Goal: Task Accomplishment & Management: Complete application form

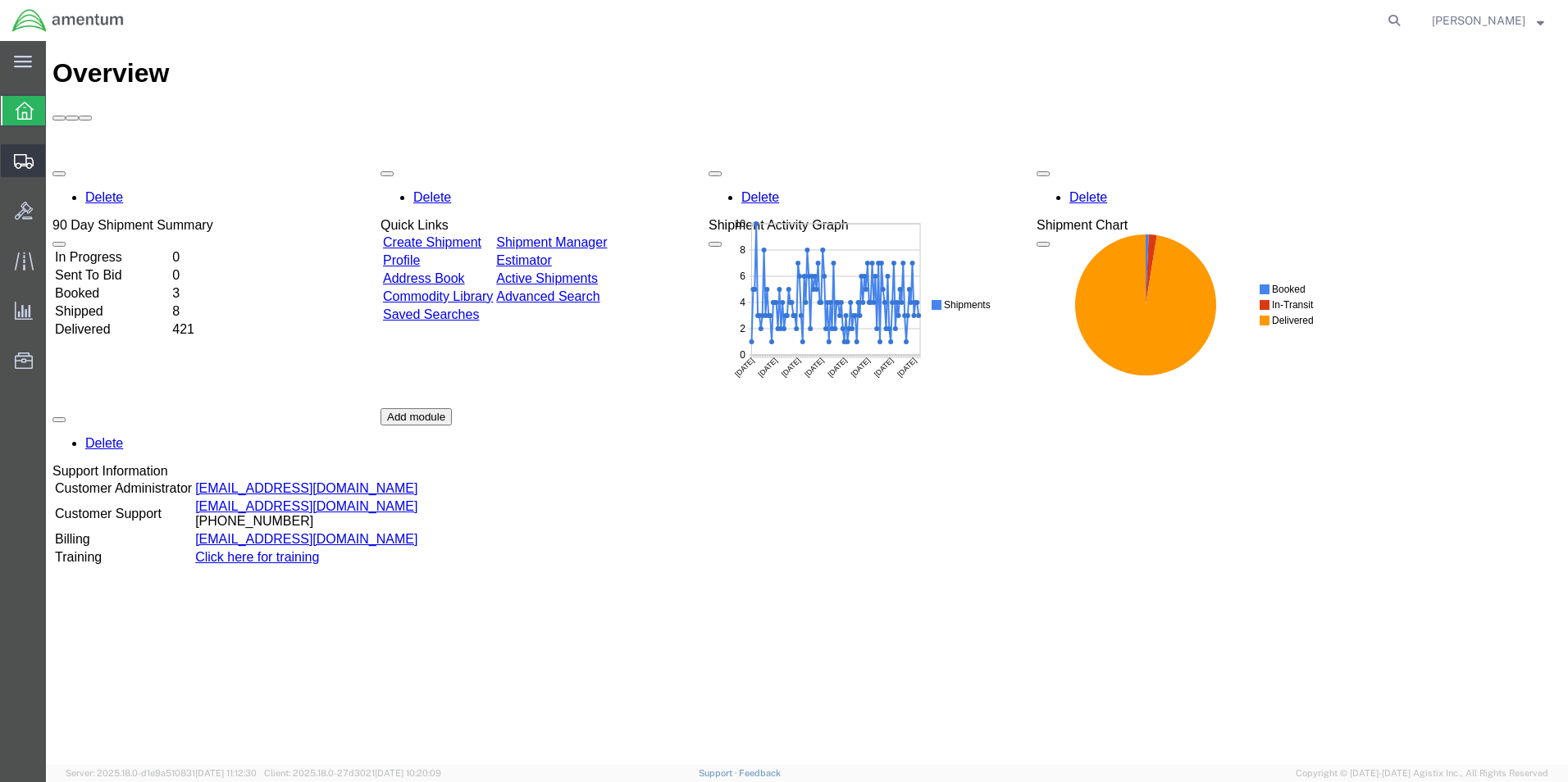
click at [0, 0] on span "Create Shipment" at bounding box center [0, 0] width 0 height 0
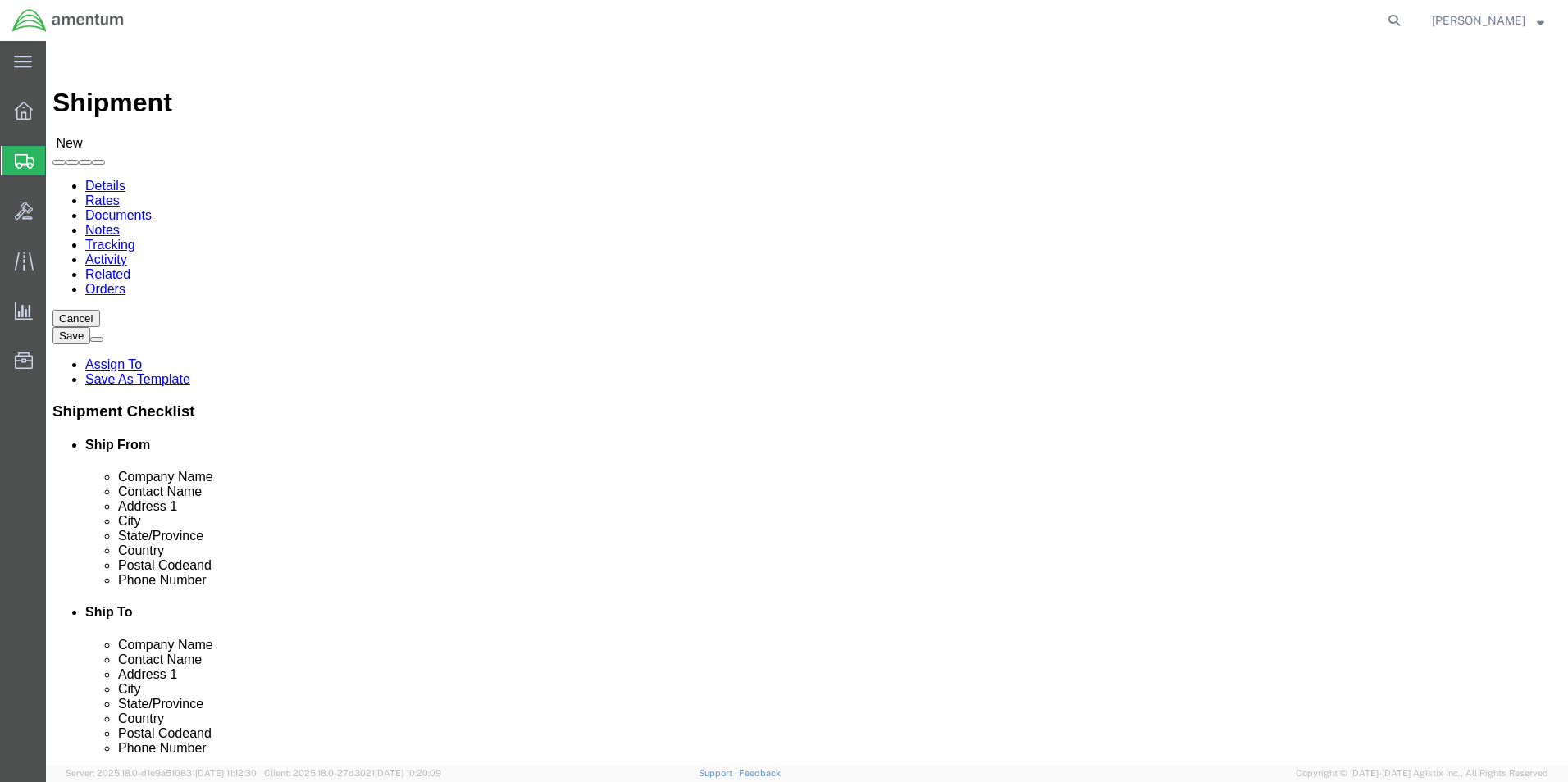
select select
type input "eho"
select select "49929"
select select "[GEOGRAPHIC_DATA]"
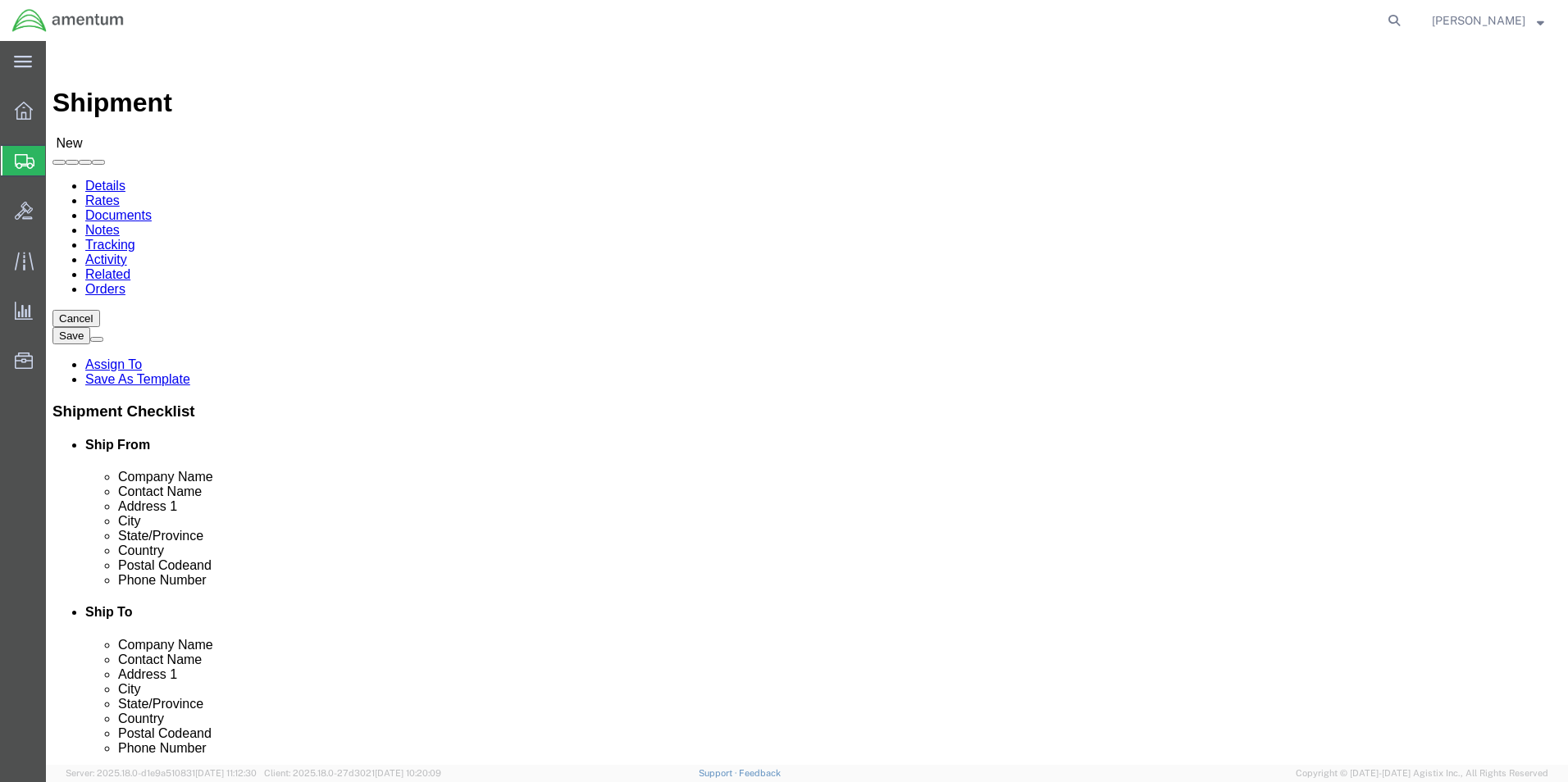
click input "text"
type input "[PERSON_NAME][EMAIL_ADDRESS][PERSON_NAME][DOMAIN_NAME]"
click input "checkbox"
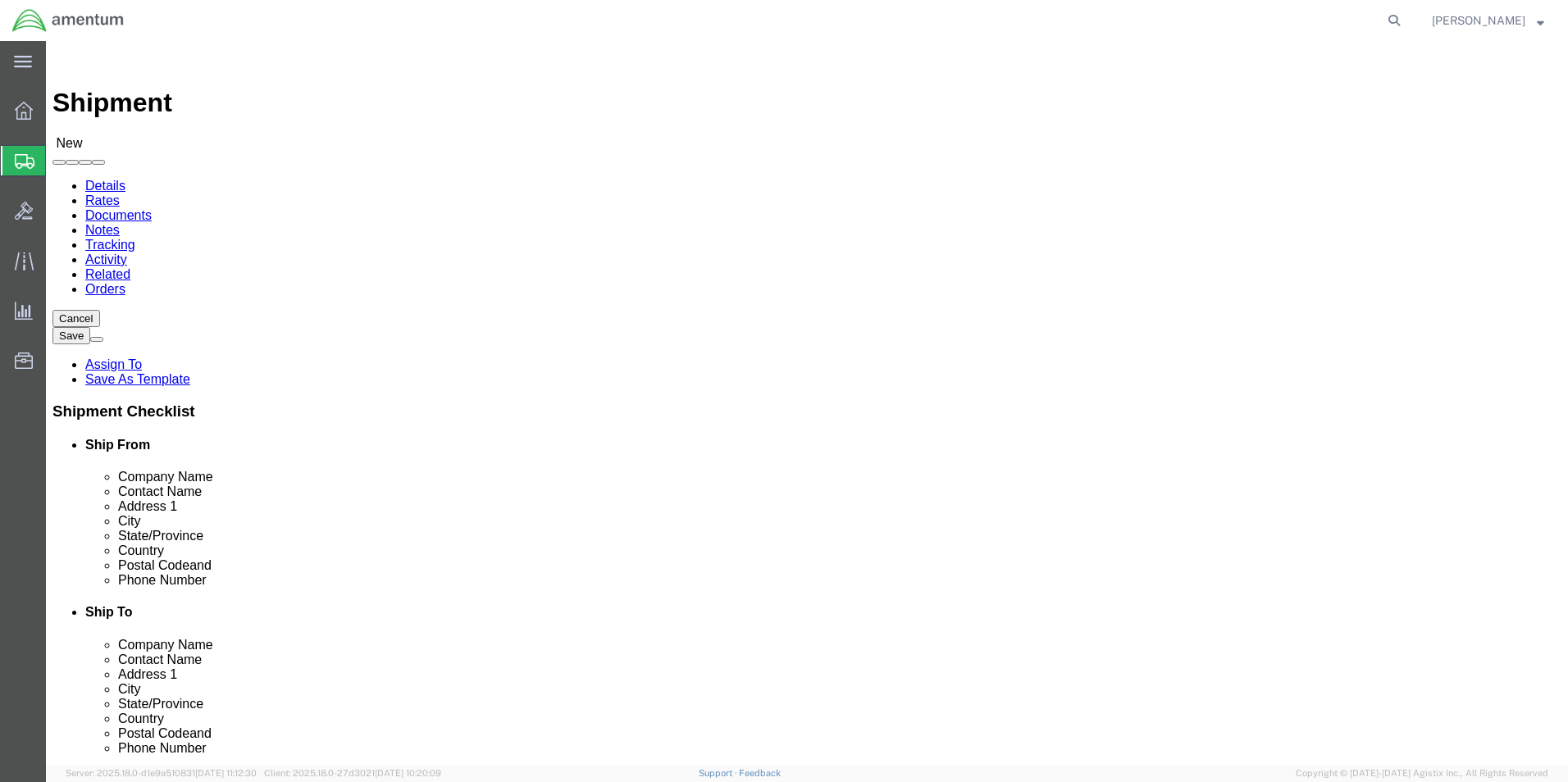
click input "checkbox"
checkbox input "false"
click input "text"
type input "PR"
click p "- PRECISION ACCESSORIES & INSTRUMENTS - ([PERSON_NAME]) [STREET_ADDRESS] , 12:0…"
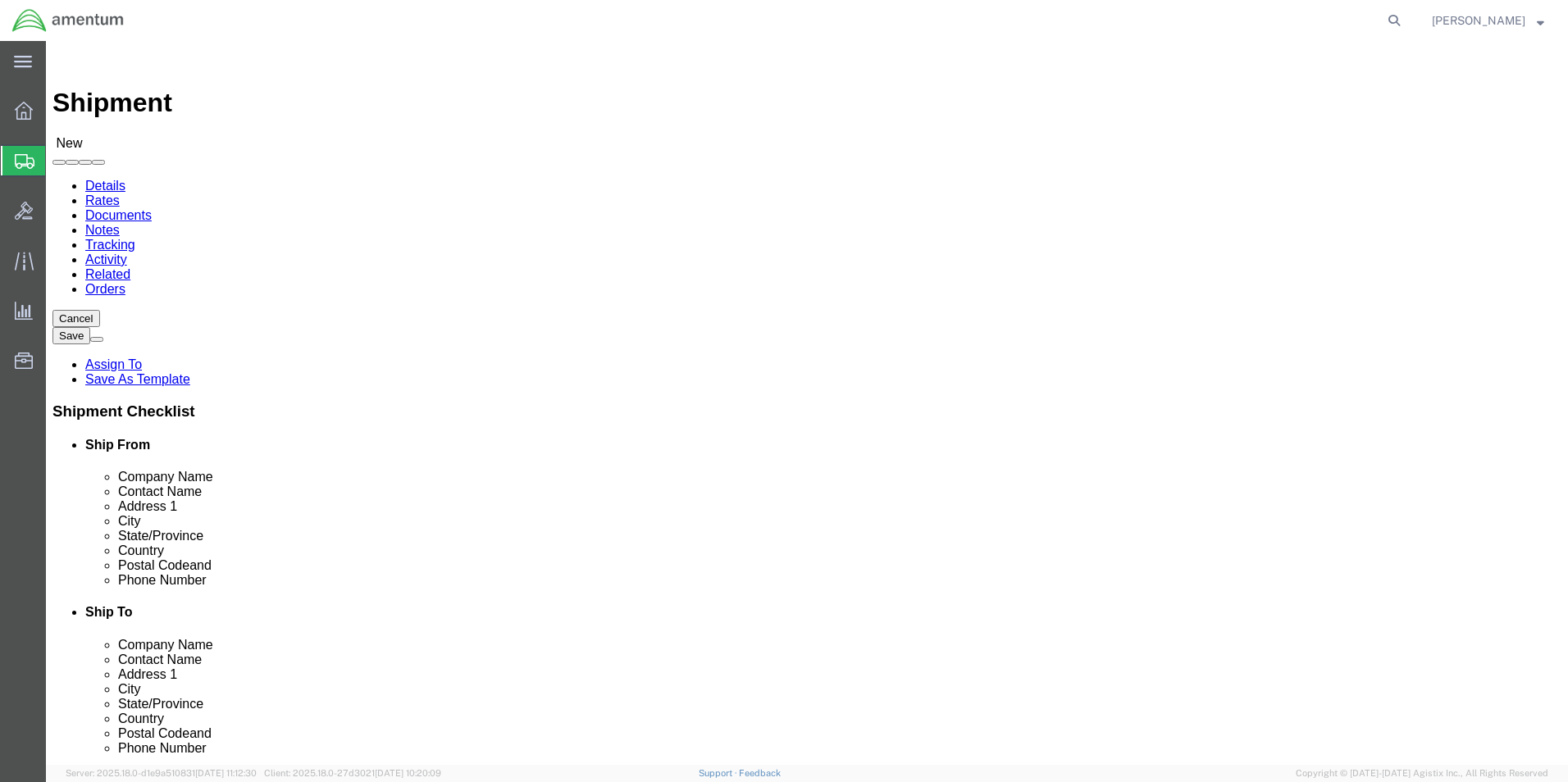
select select "GA"
type input "PRECISION ACCESSORIES & INSTRUMENTS"
drag, startPoint x: 915, startPoint y: 336, endPoint x: 738, endPoint y: 338, distance: 177.0
click div "Contact Name"
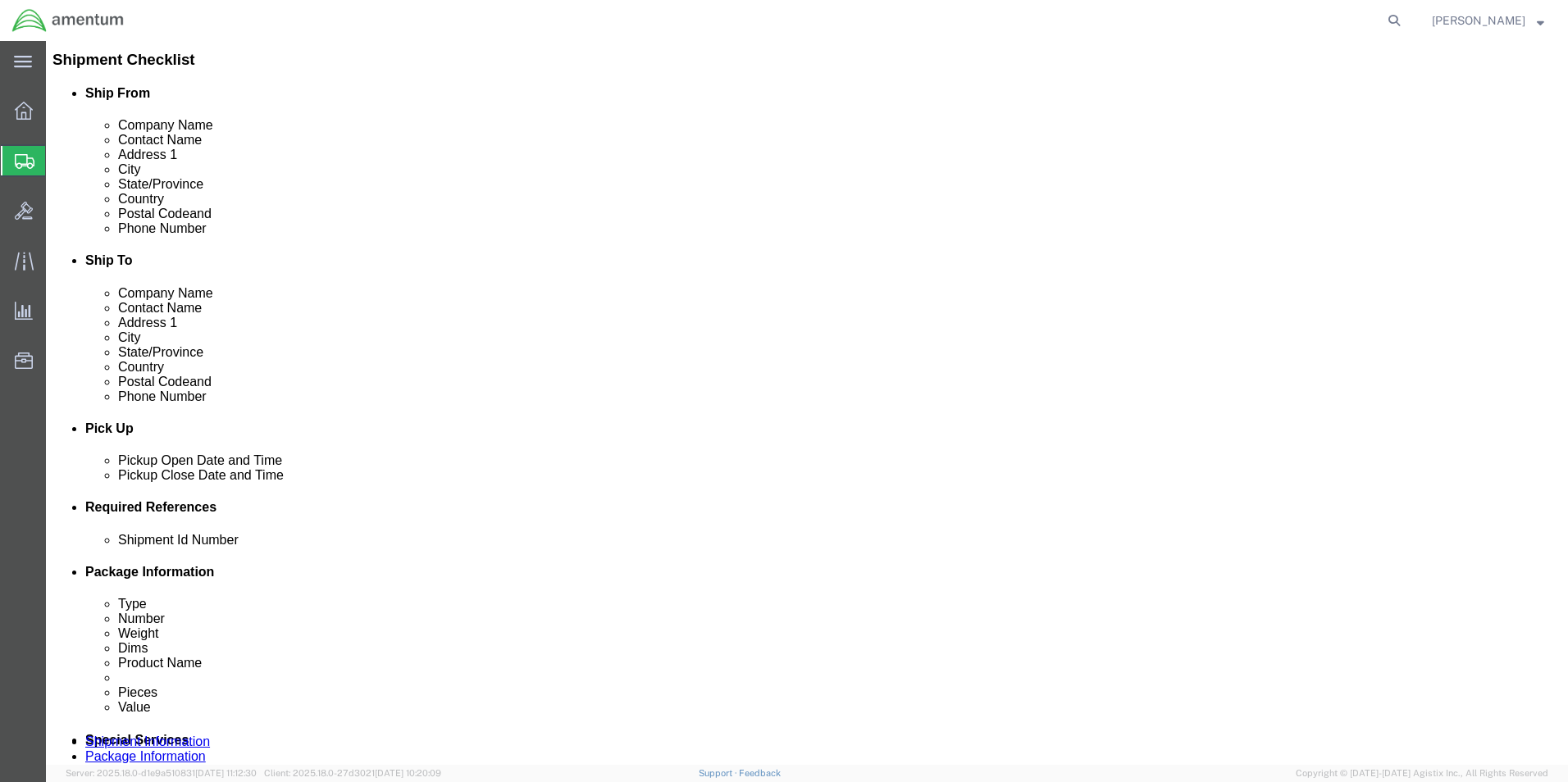
scroll to position [409, 0]
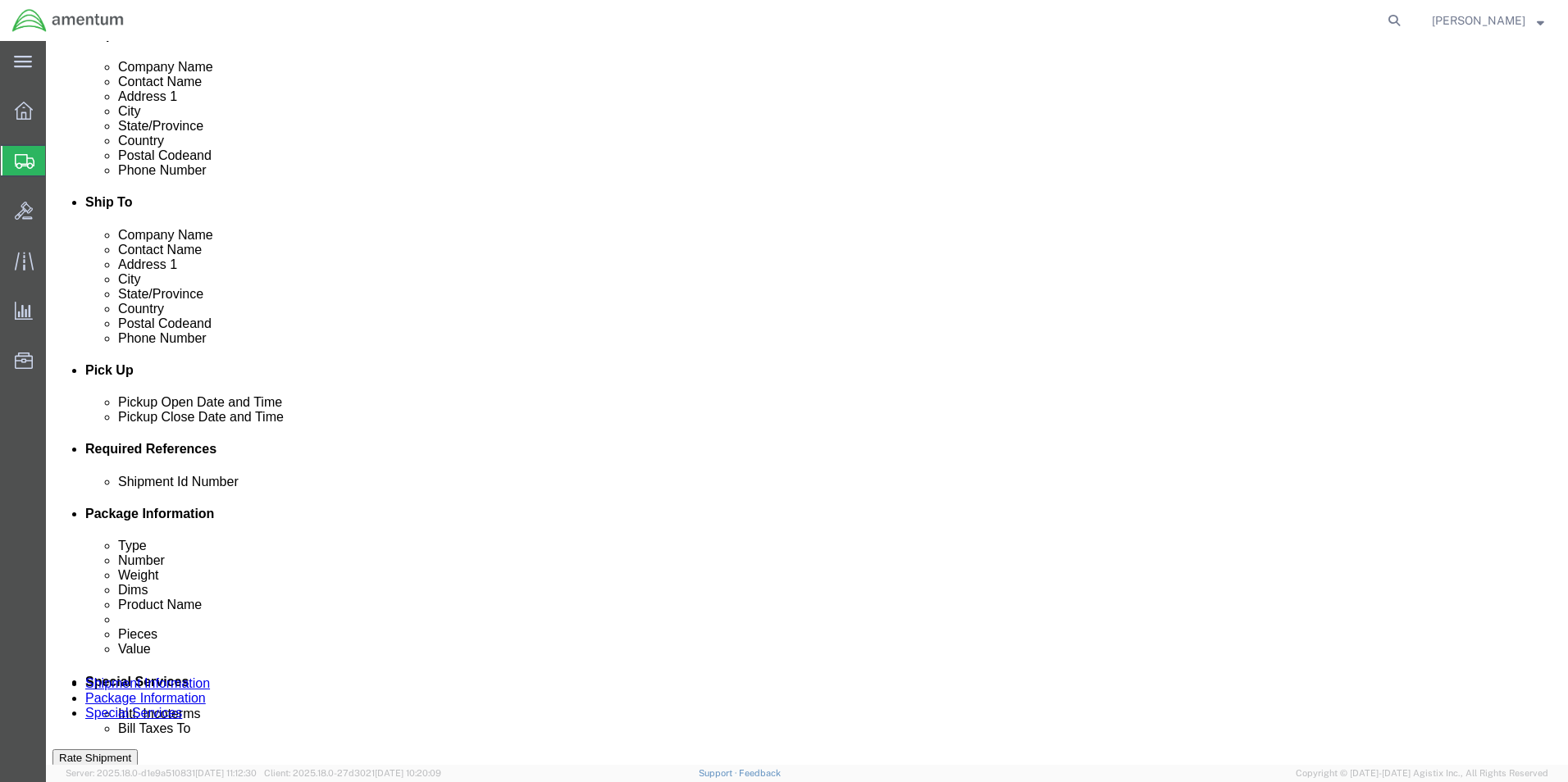
type input "REPAIR DEPARTMENT"
click div "[DATE] 8:00 AM"
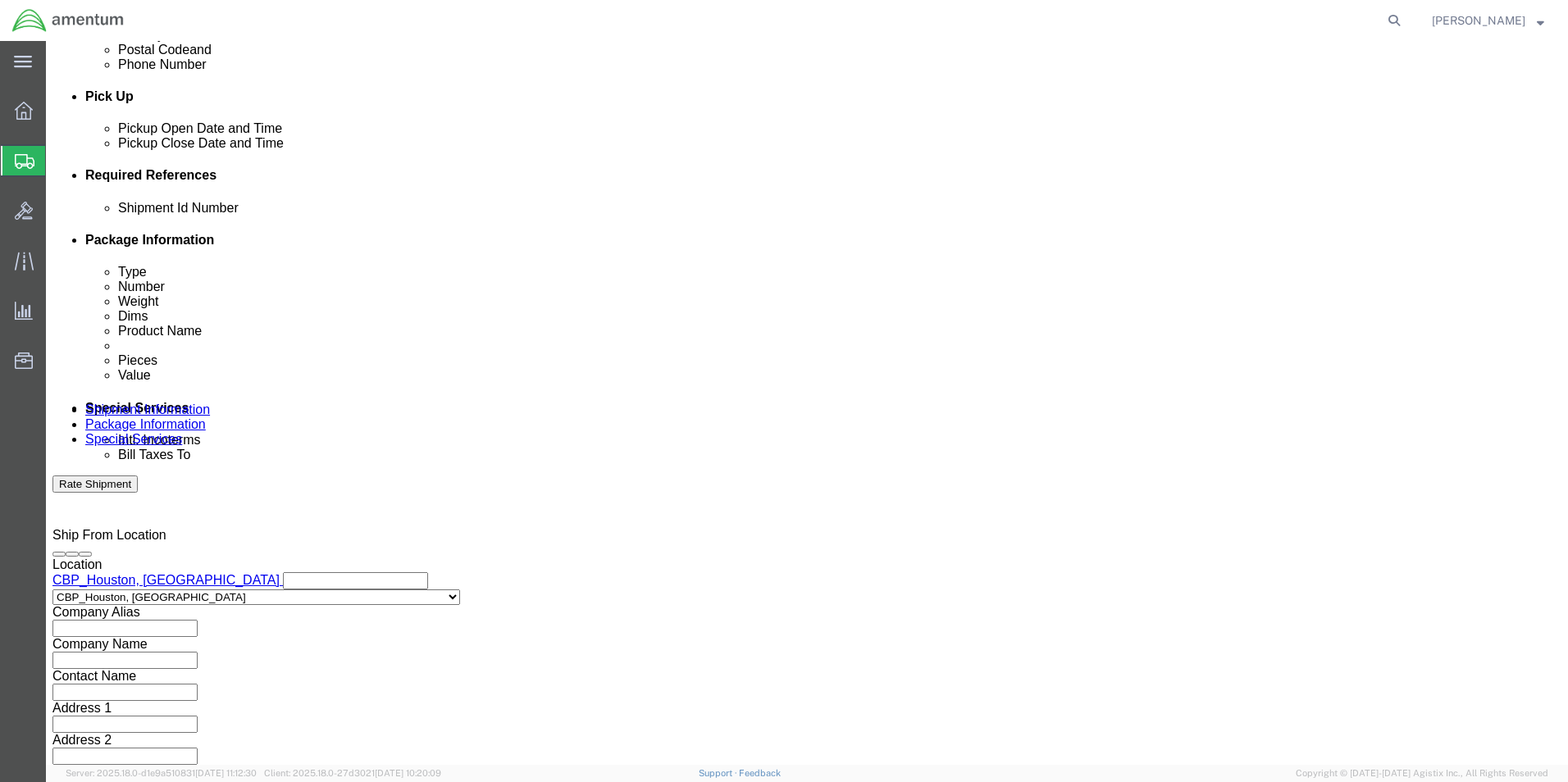
type input "2:00 PM"
click button "Apply"
click button "Add reference"
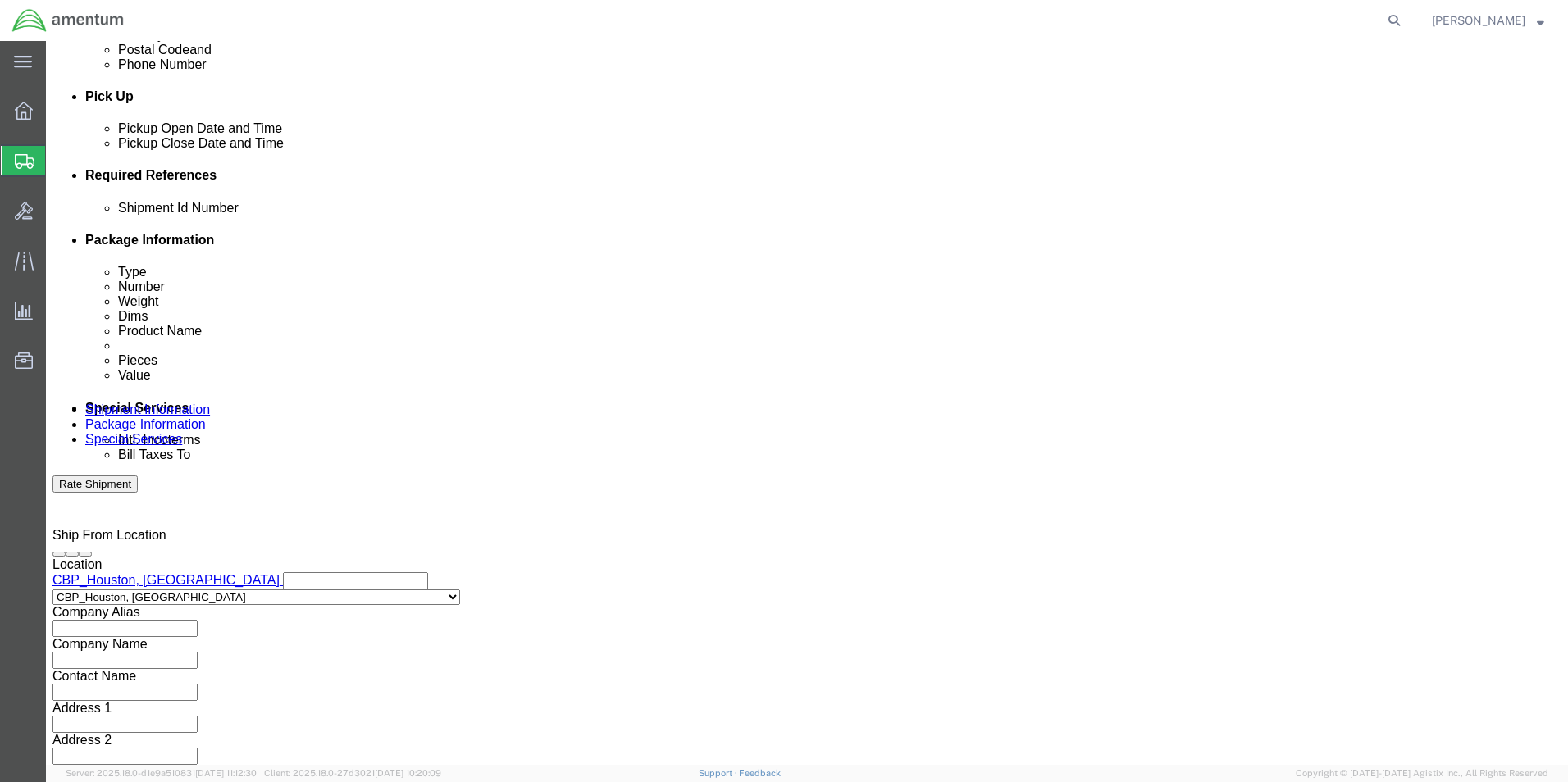
click input "text"
type input "[DATE]"
click select "Select Account Type Activity ID Airline Appointment Number ASN Batch Request # …"
select select "CUSTREF"
click select "Select Account Type Activity ID Airline Appointment Number ASN Batch Request # …"
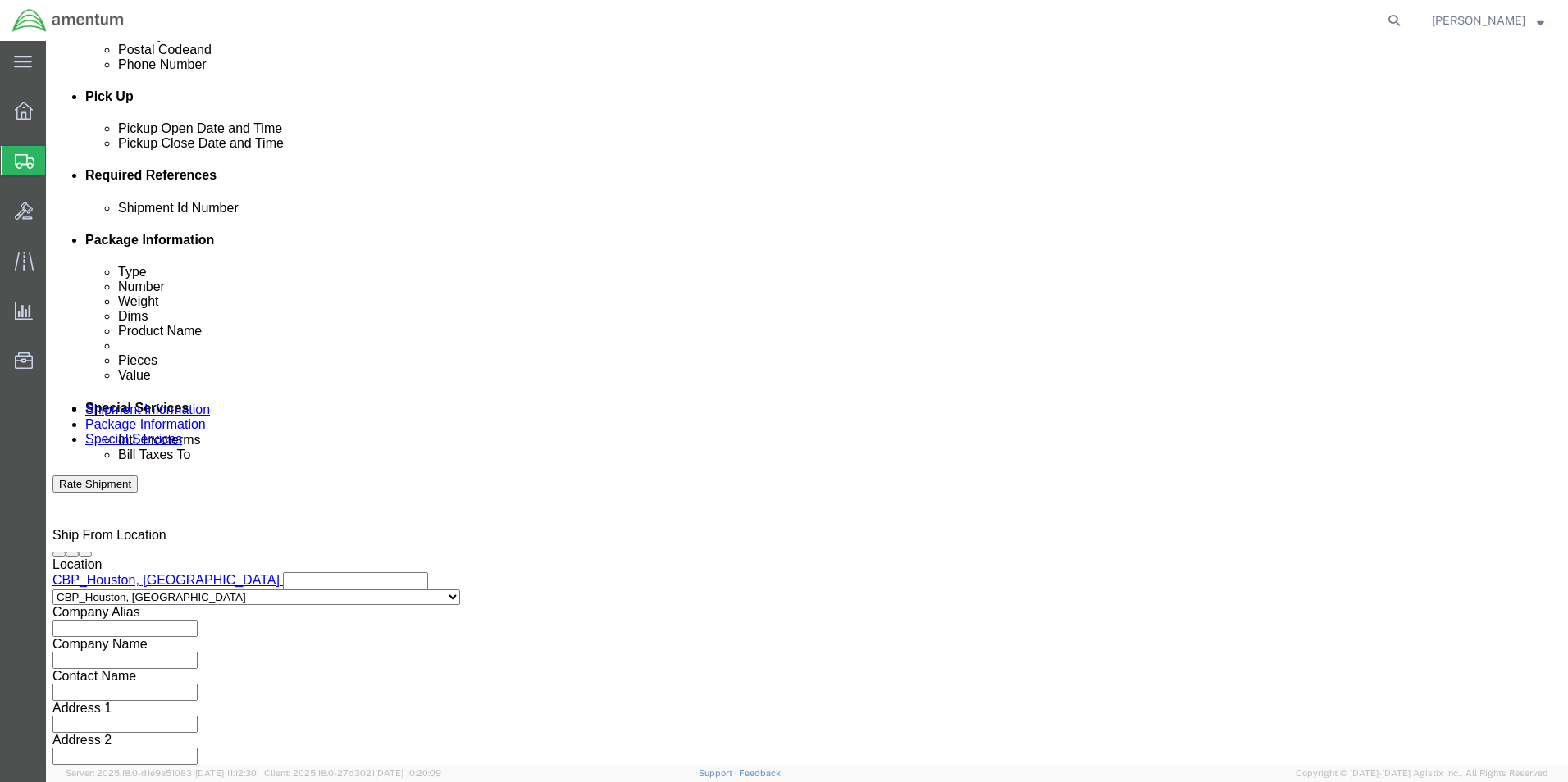
click input "text"
type input "REPAIR: CBP0043902"
click select "Select Account Type Activity ID Airline Appointment Number ASN Batch Request # …"
select select "PROJNUM"
click select "Select Account Type Activity ID Airline Appointment Number ASN Batch Request # …"
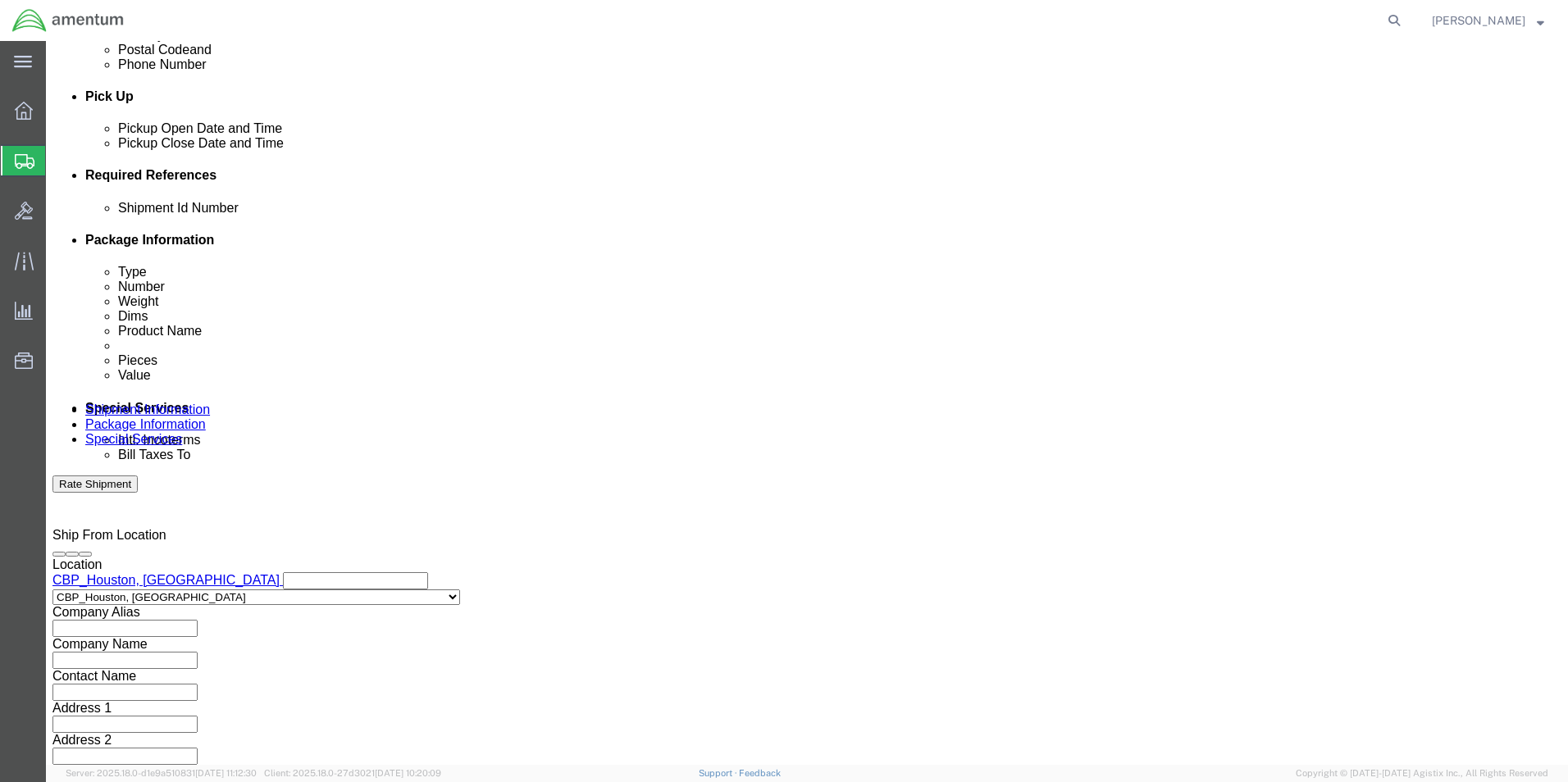
click input "text"
type input "6118.03.03.2219.000.EHO.0000"
click select "Select Account Type Activity ID Airline Appointment Number ASN Batch Request # …"
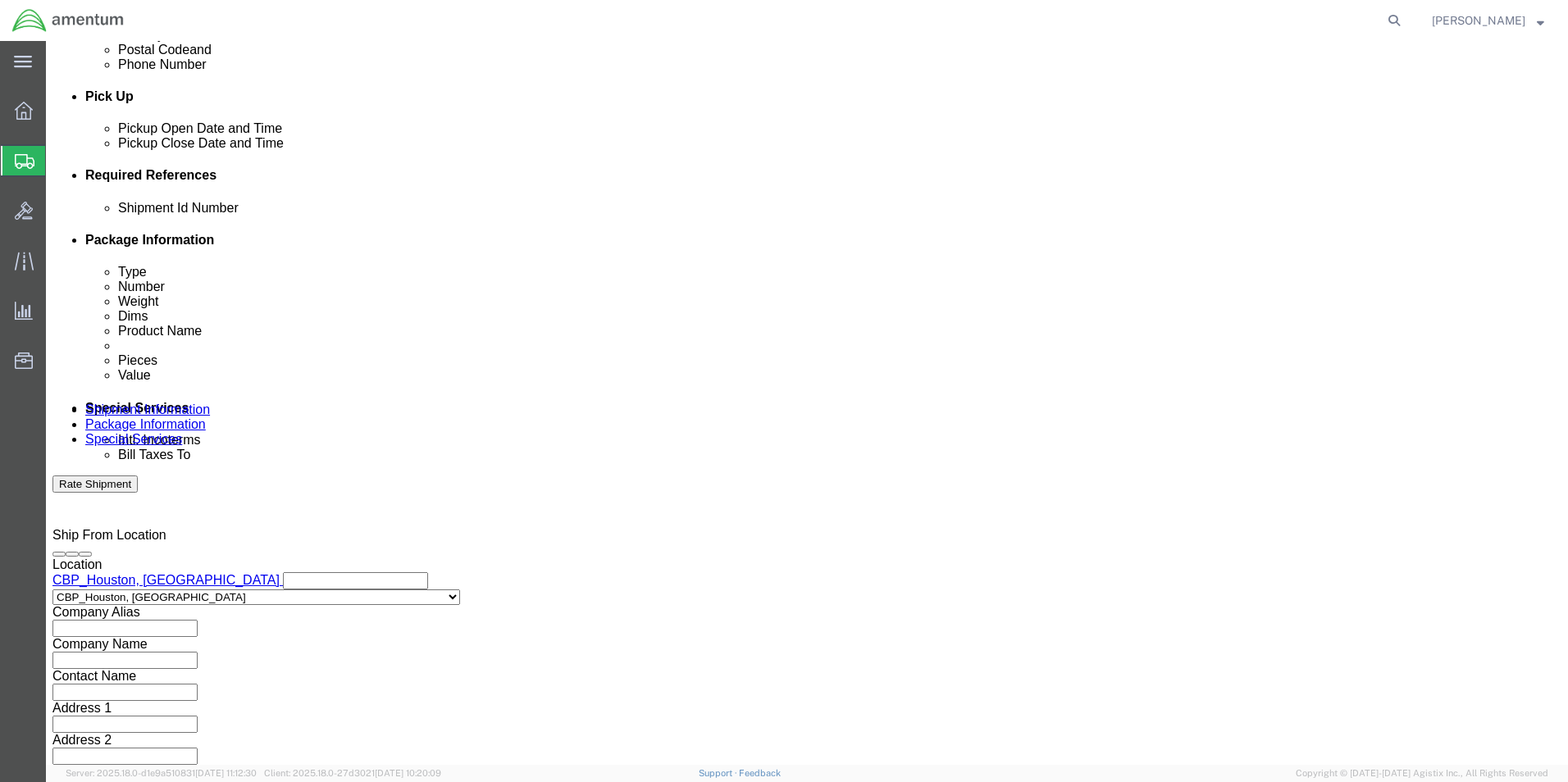
select select "DEPT"
click select "Select Account Type Activity ID Airline Appointment Number ASN Batch Request # …"
click input "text"
type input "CBP"
click button "Continue"
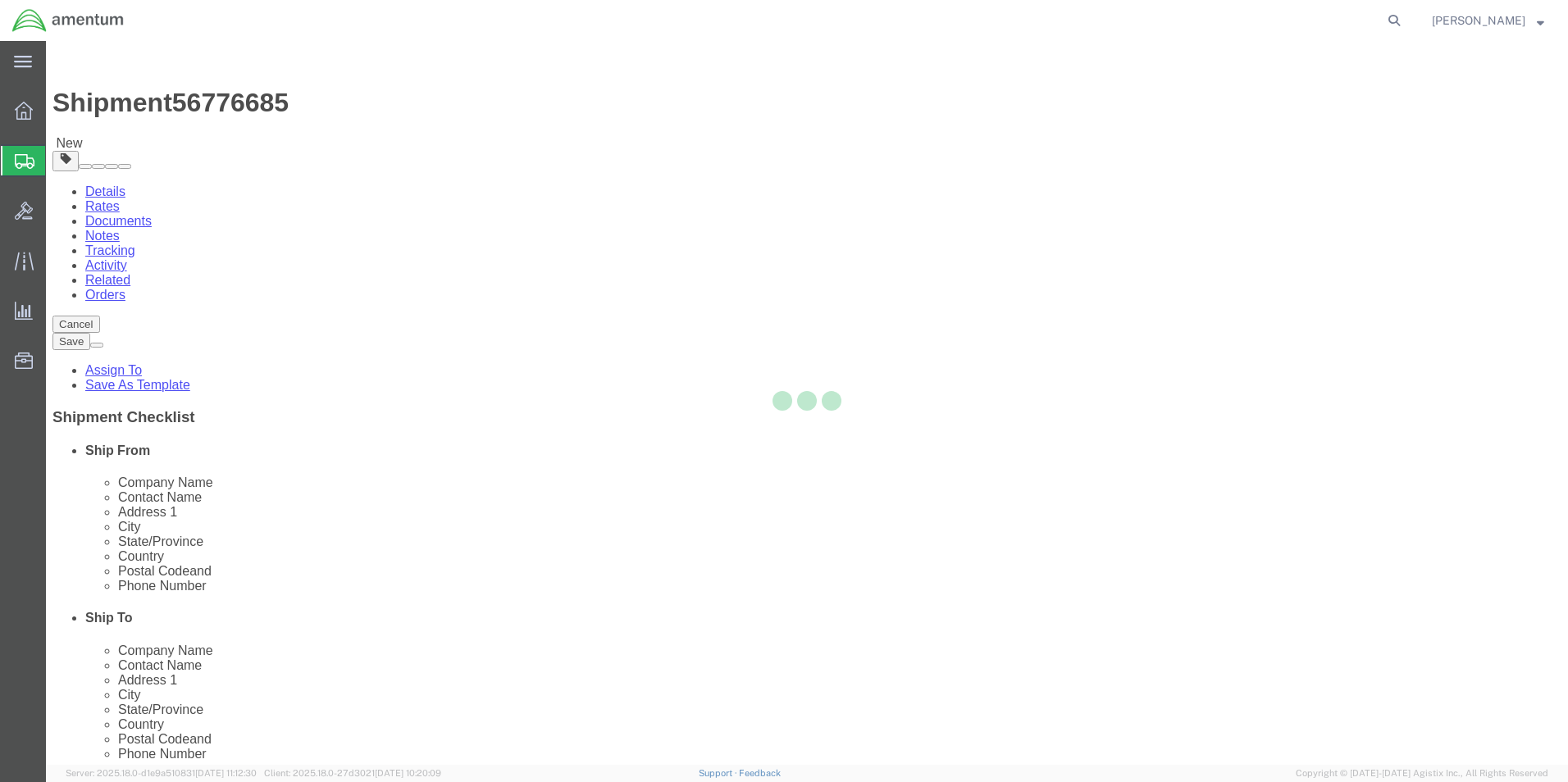
select select "CBOX"
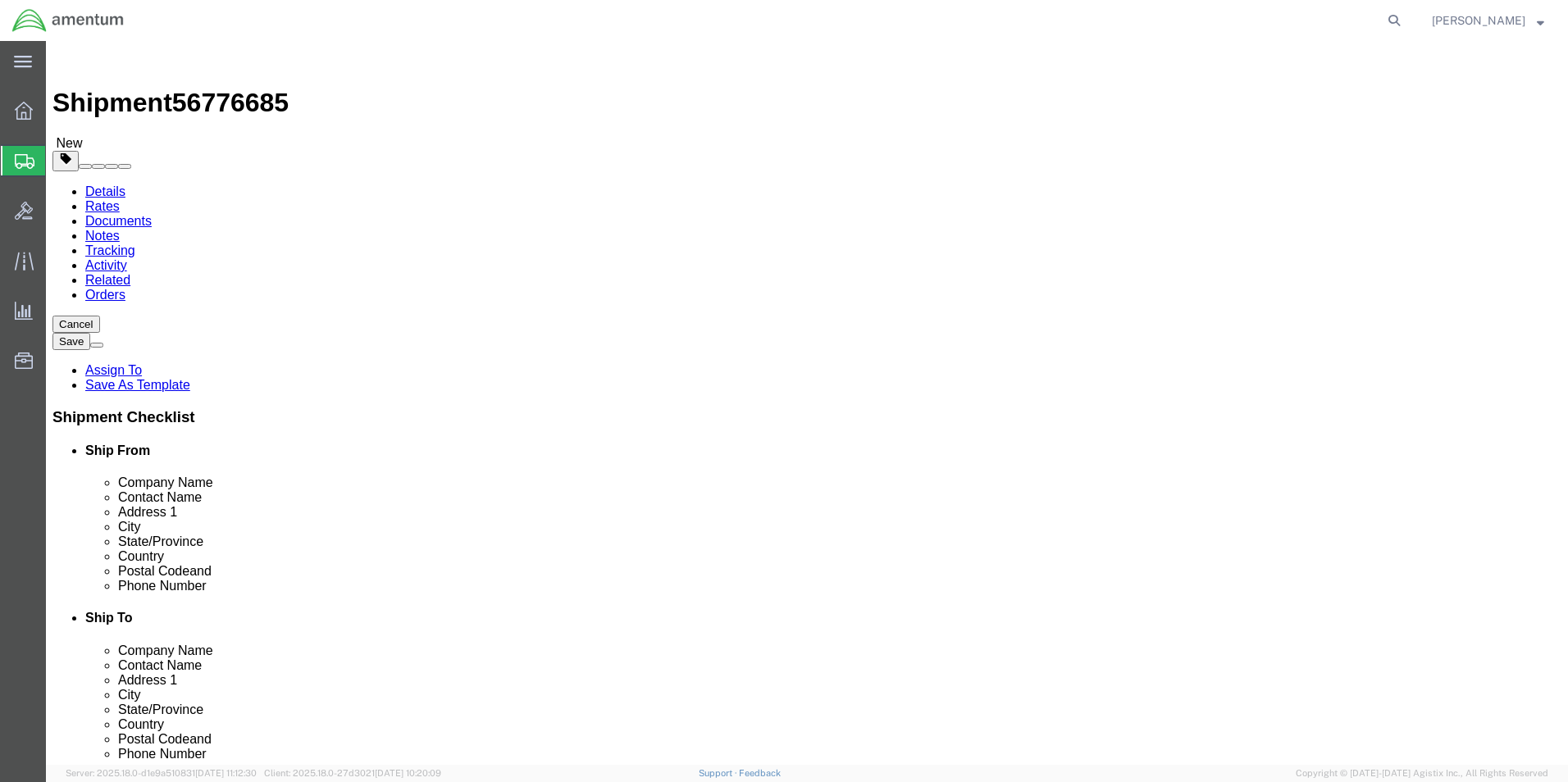
click input "text"
type input "12"
type input "10"
type input "8"
type input "3.0"
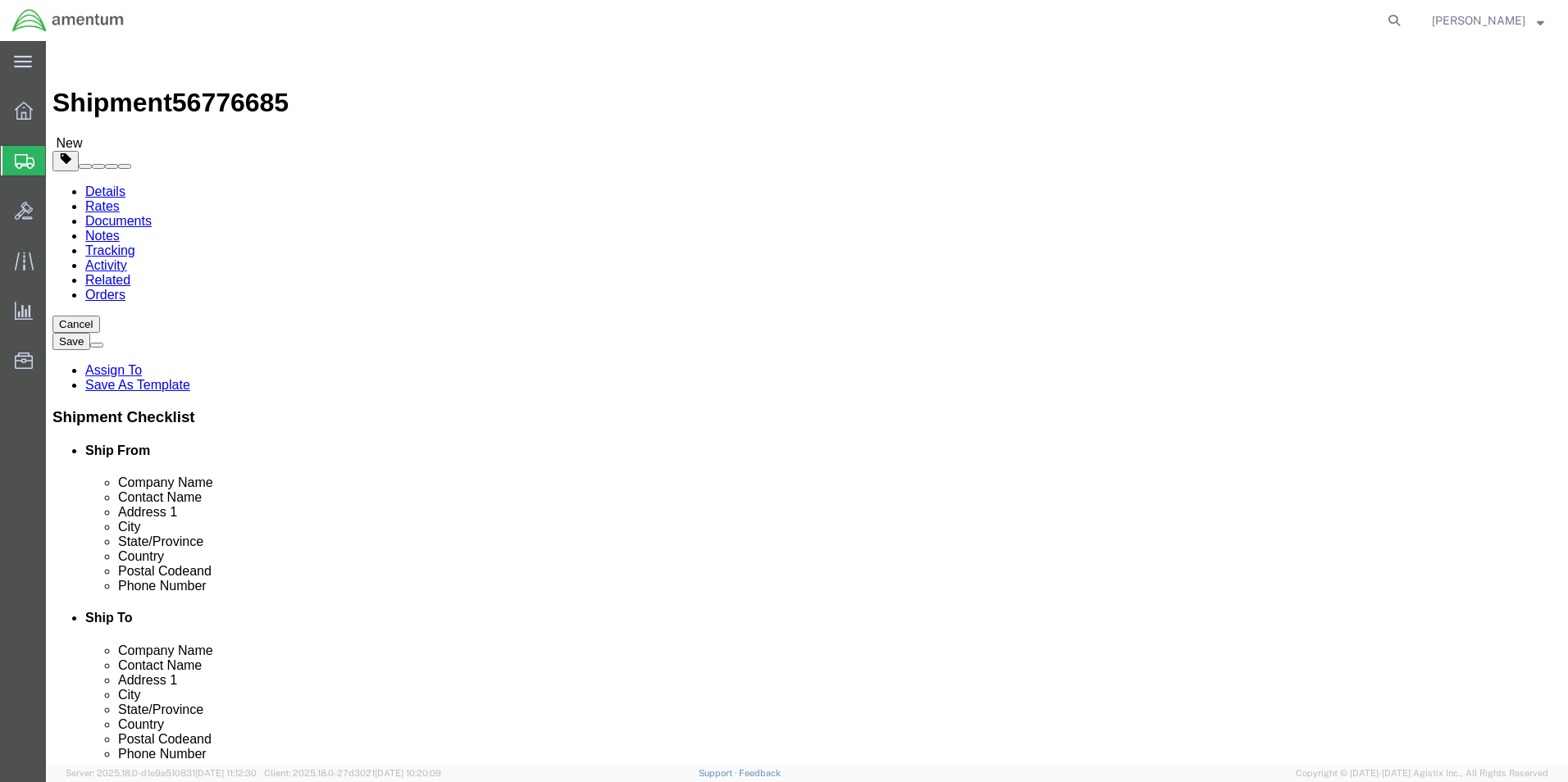
click link "Add Content"
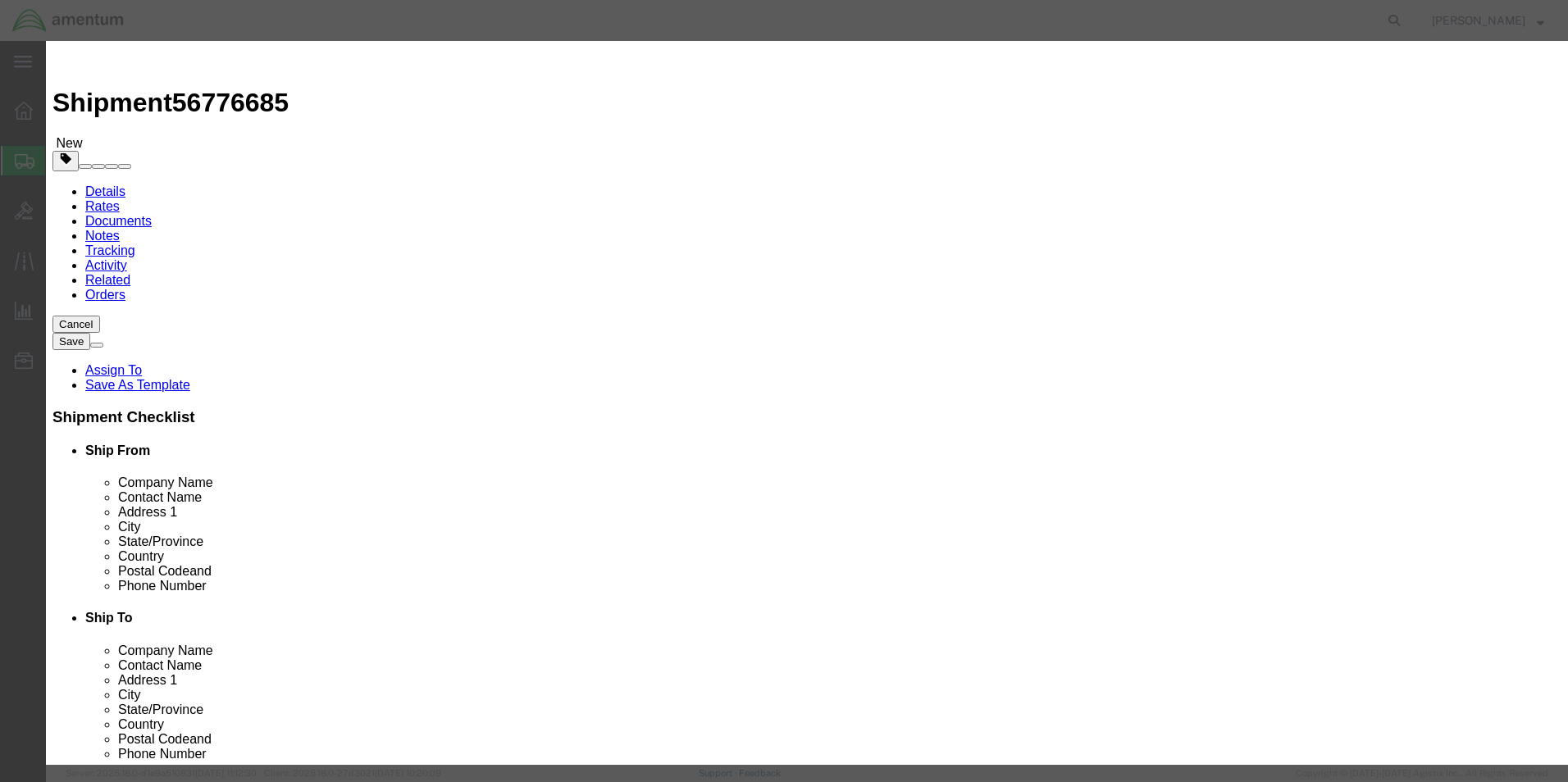
click input "text"
type input "AC POWER MONITOR"
type input "1"
type input "15000.00"
click button "Save & Close"
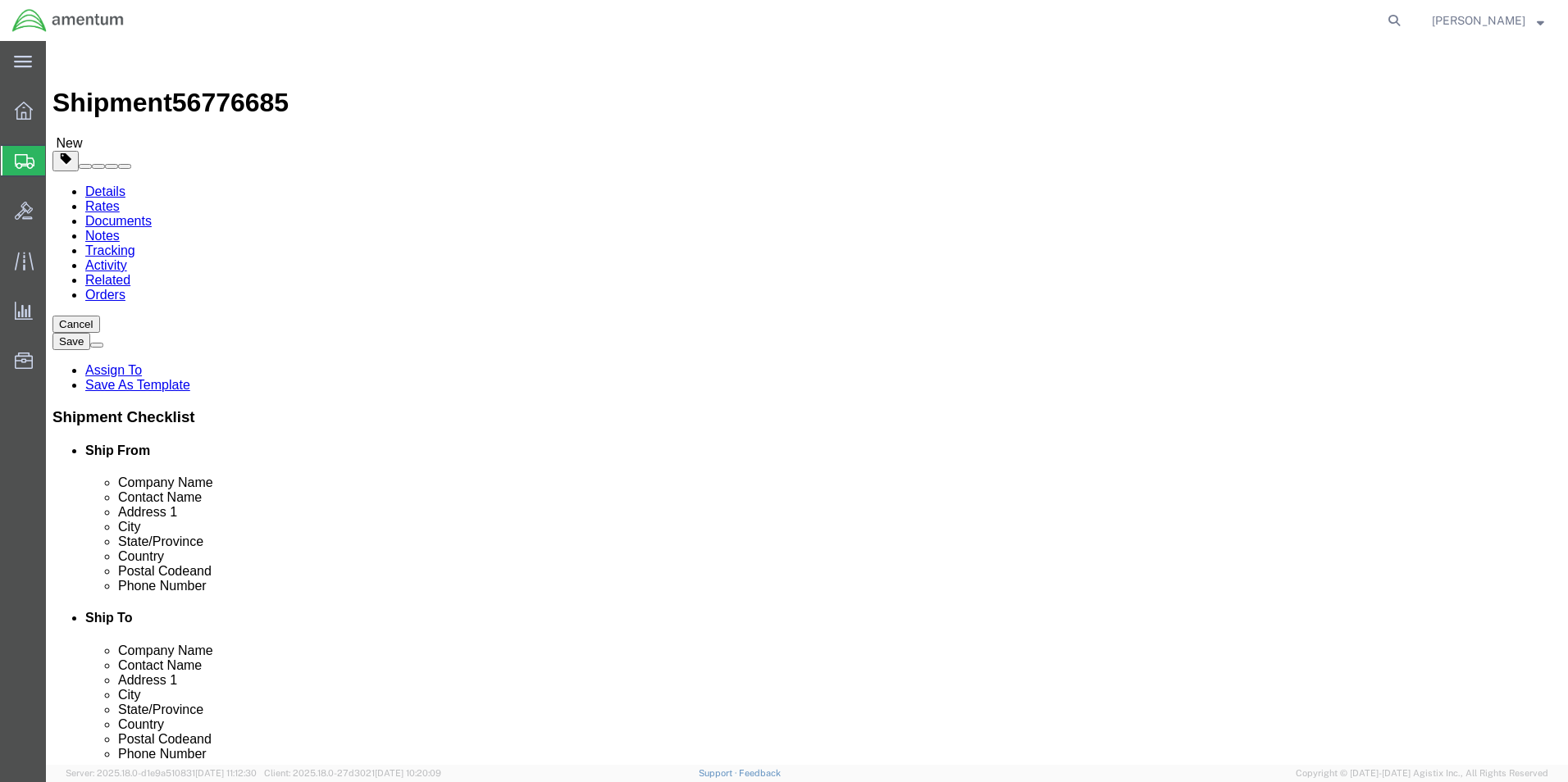
click button "Rate Shipment"
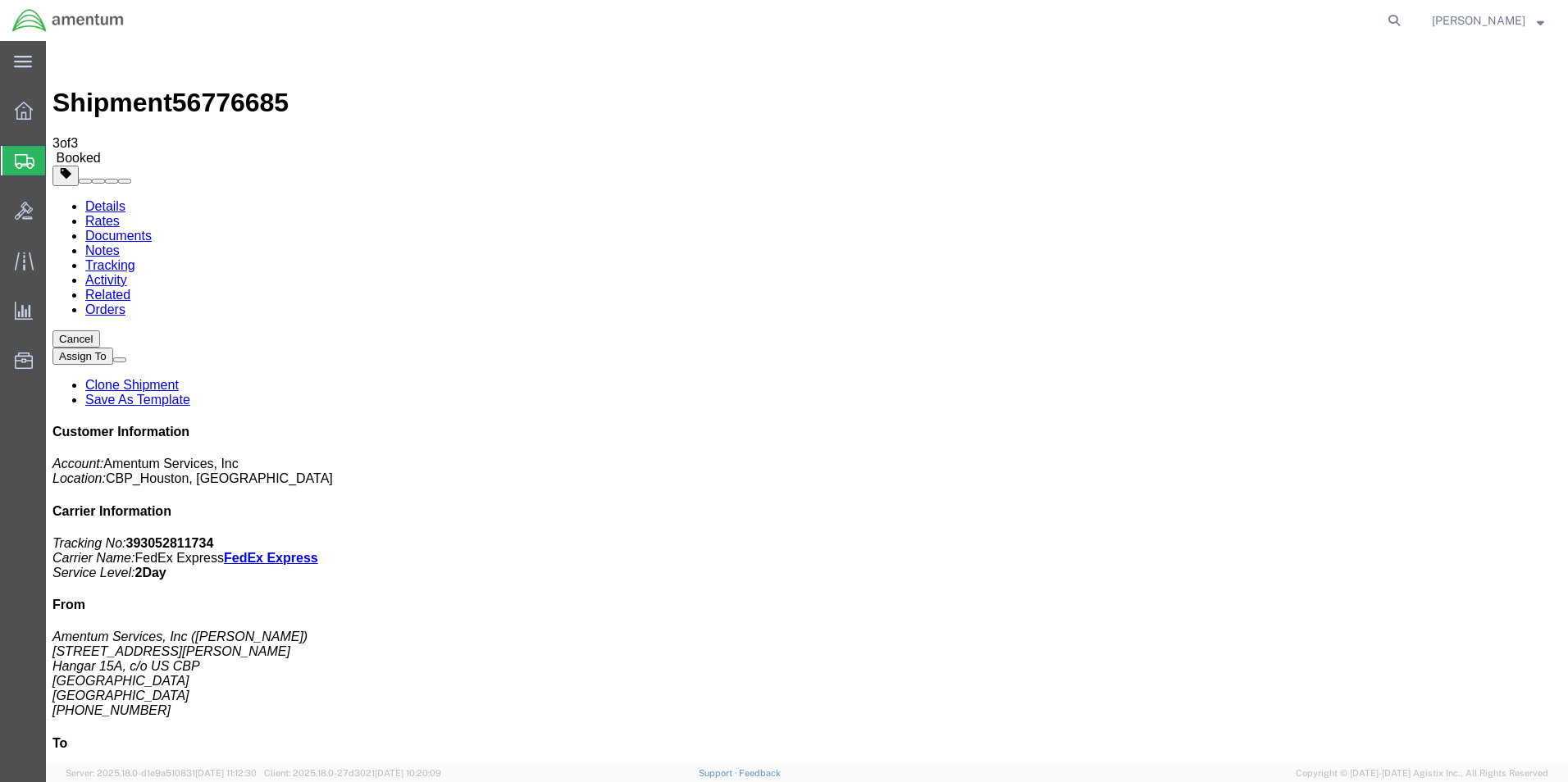
checkbox input "true"
click at [101, 199] on link "Details" at bounding box center [106, 206] width 41 height 14
click link "Schedule pickup request"
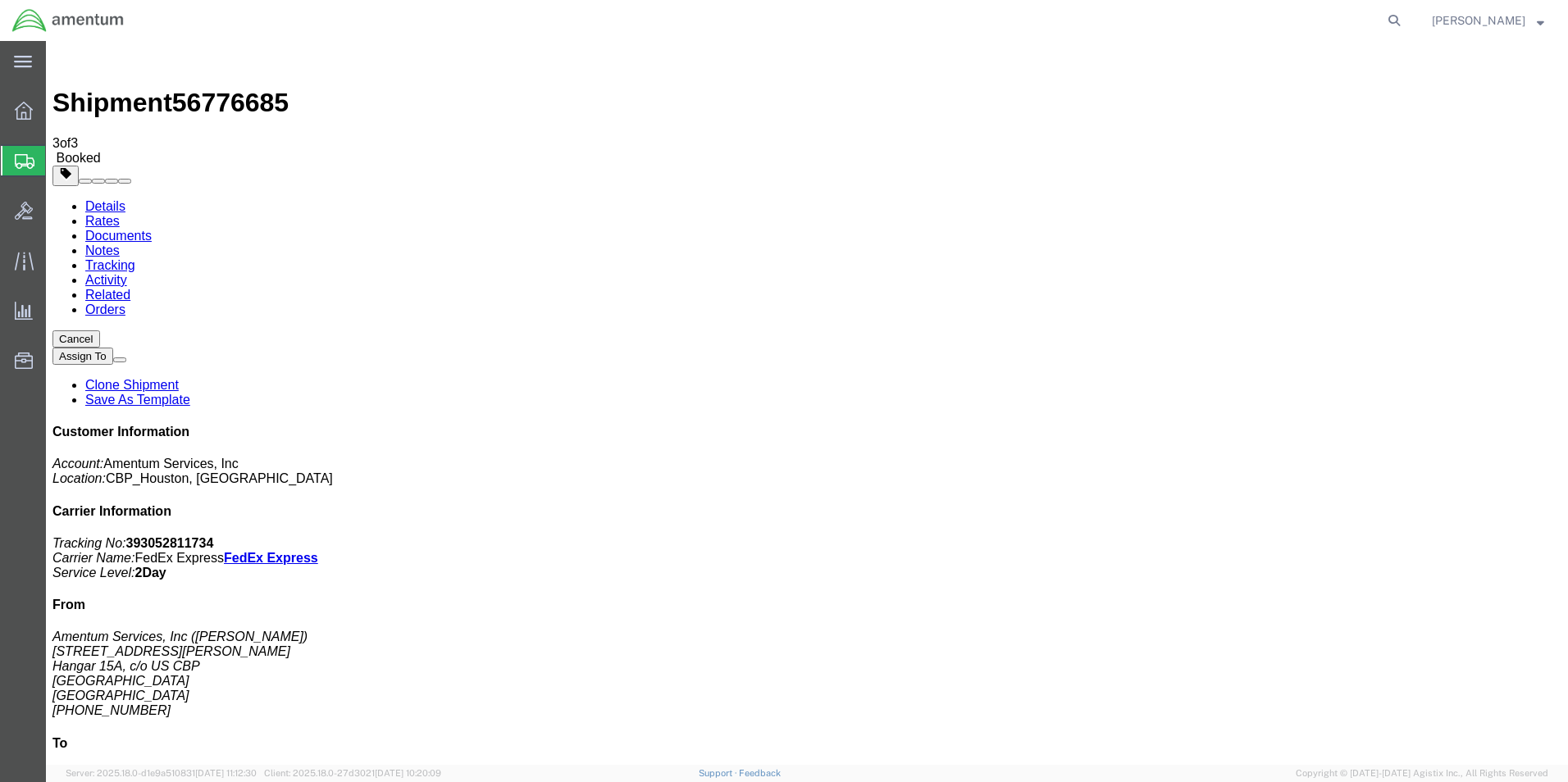
click link "Clone Shipment"
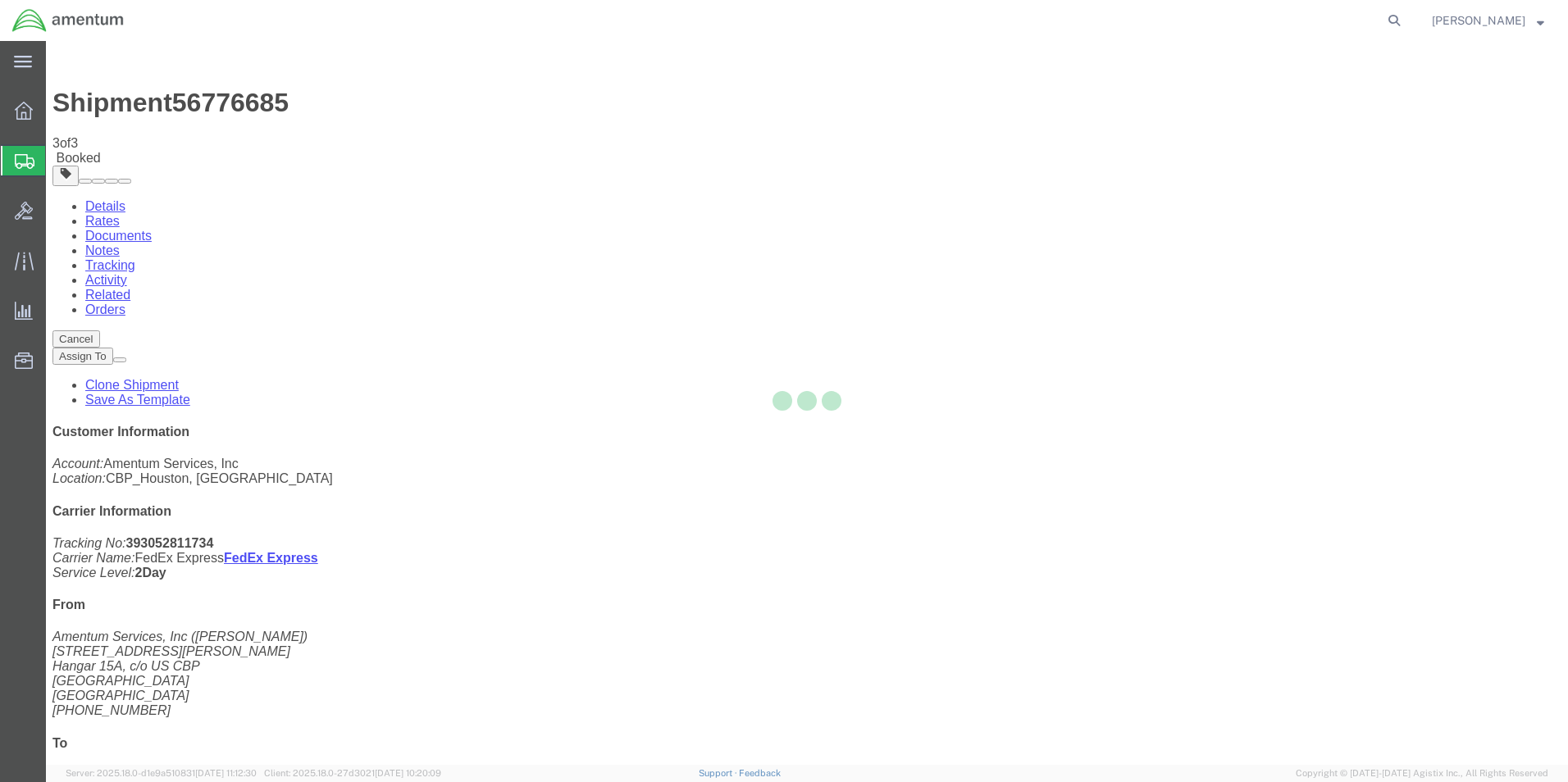
select select "49929"
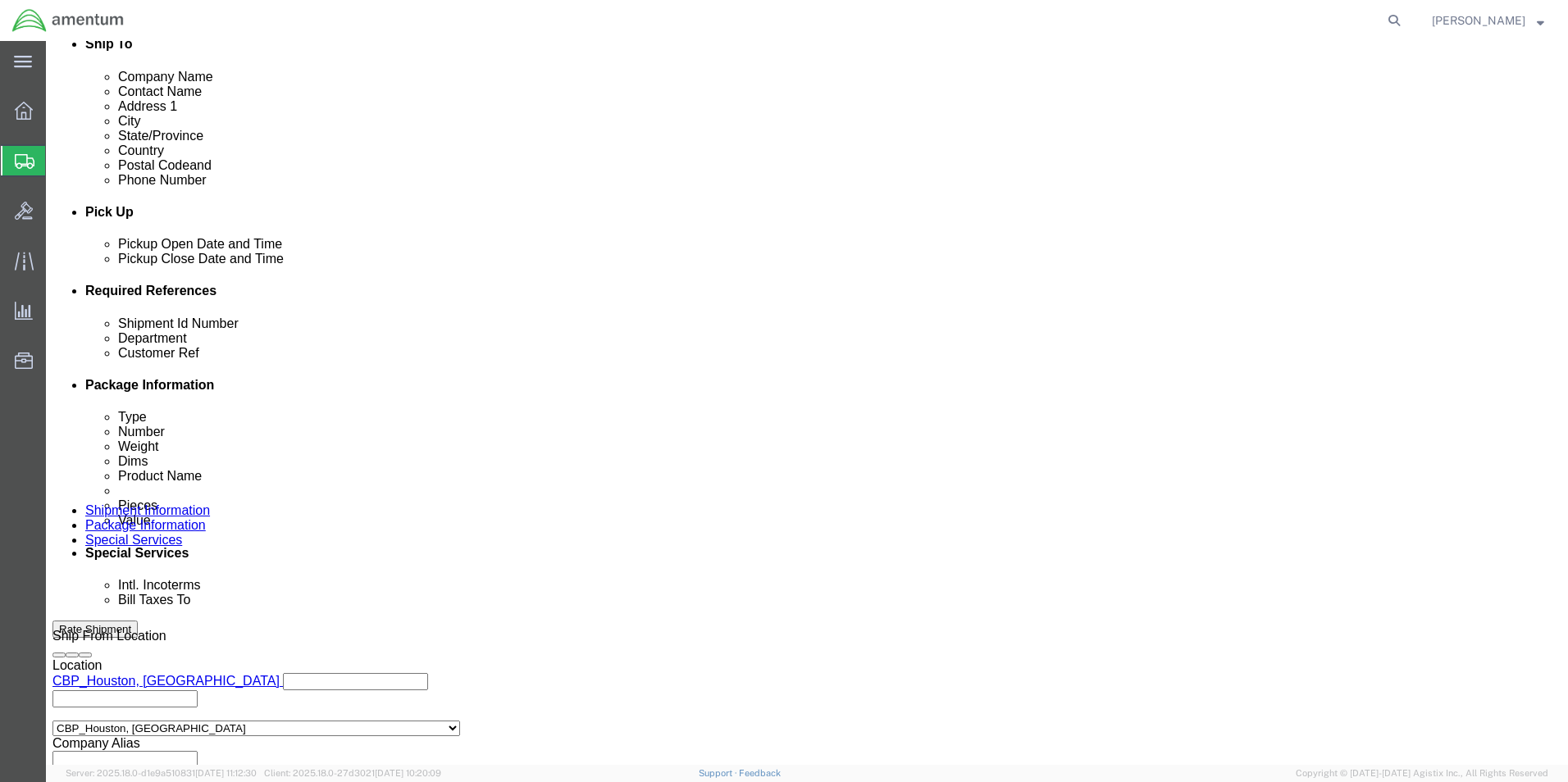
scroll to position [656, 0]
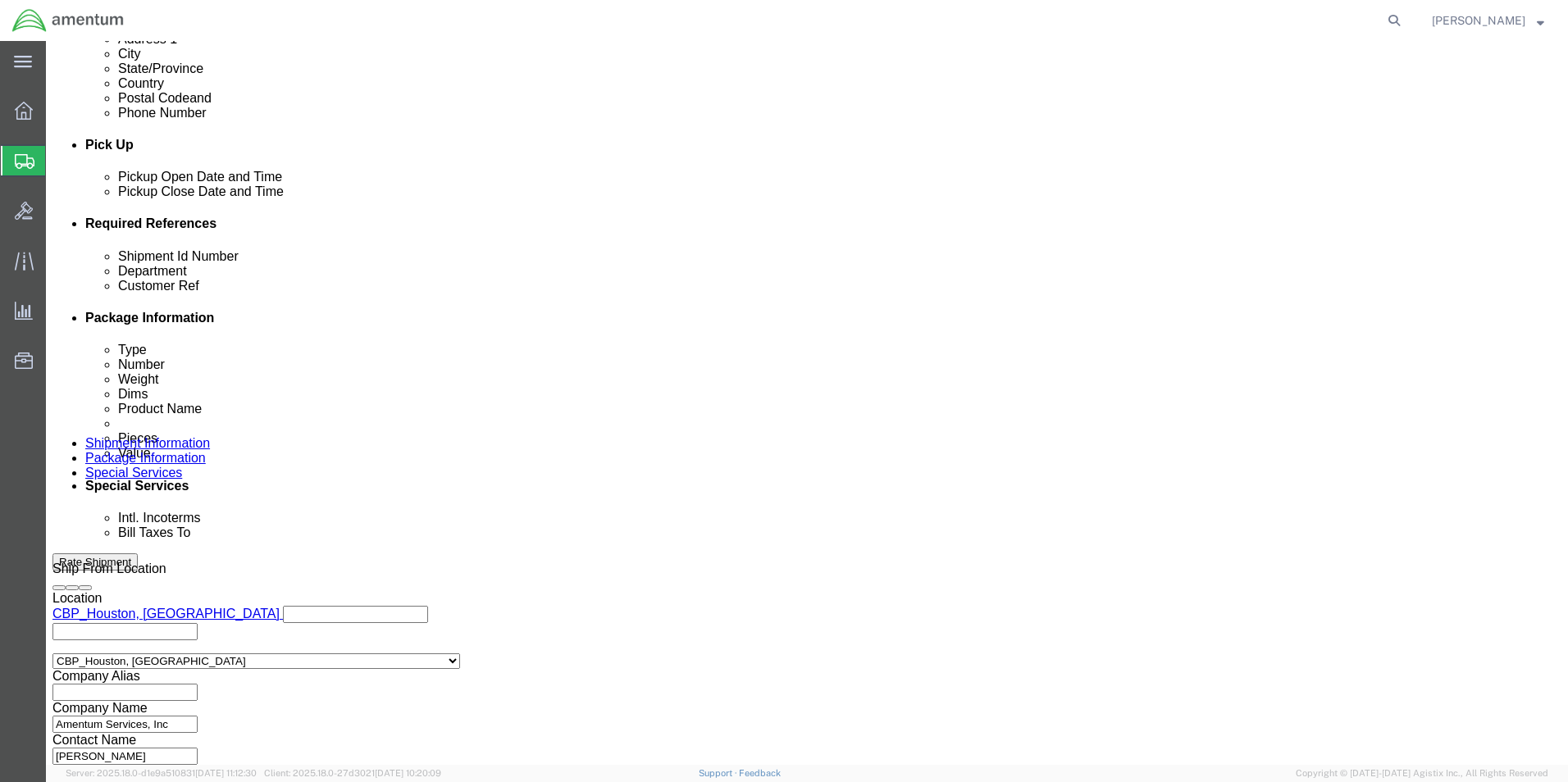
click input "REPAIR: CBP0043902"
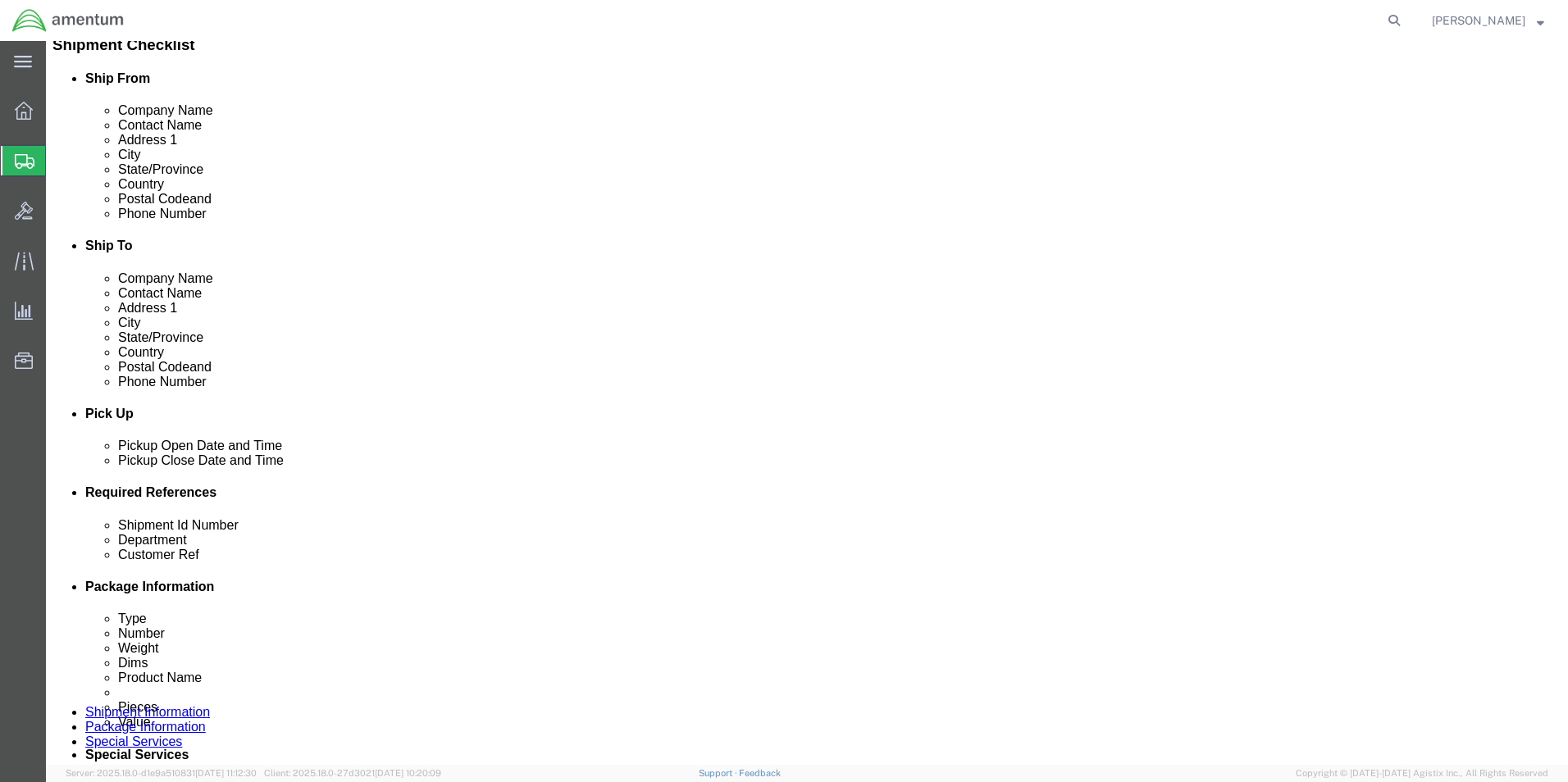
scroll to position [0, 0]
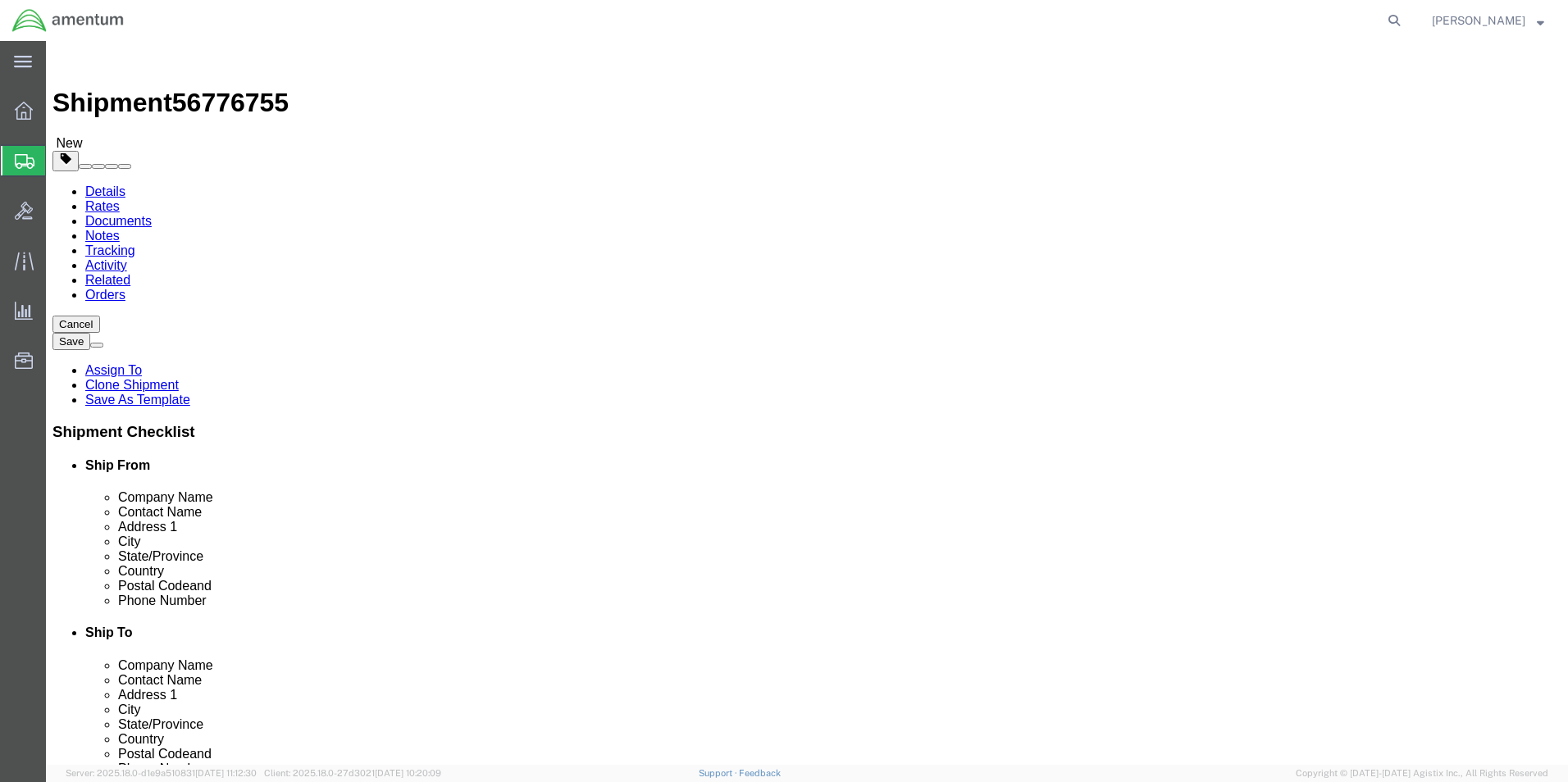
type input "REPAIR: CBP0043928"
click link "Package Information"
click input "12.00"
type input "24"
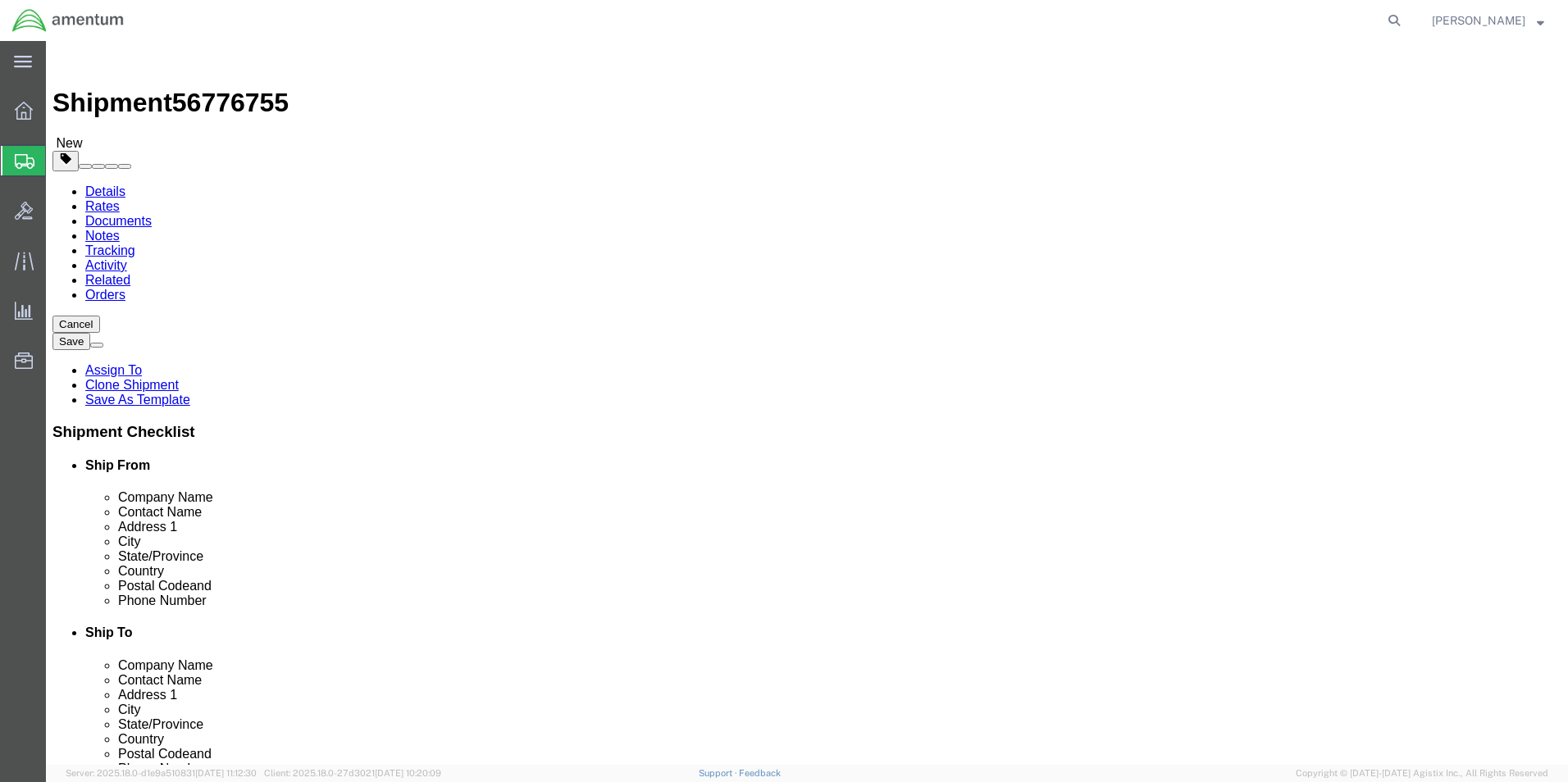
type input "18"
type input "27.5"
click dd "1.00 Each"
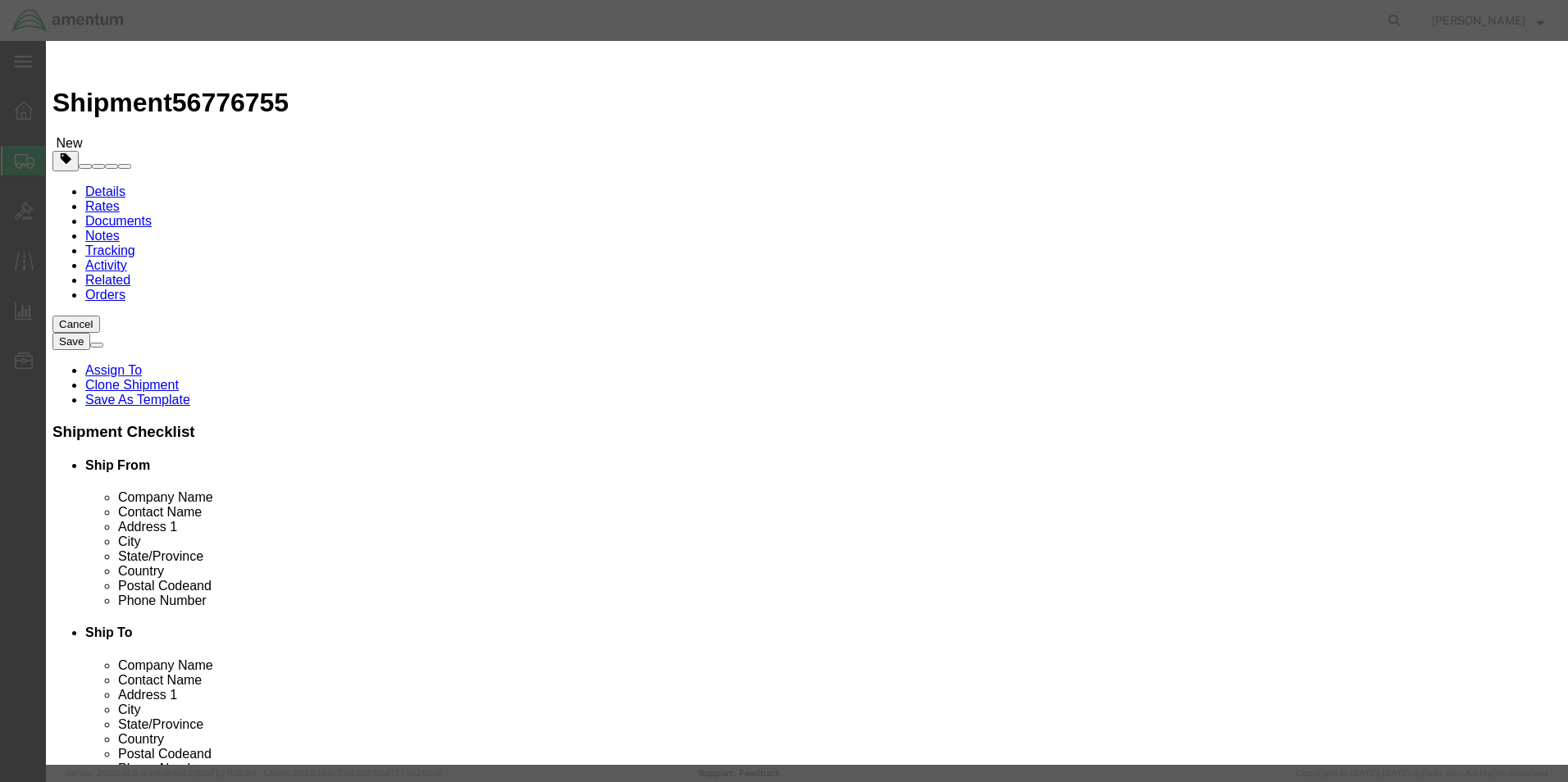
click input "AC POWER MONITOR"
type input "H"
type input "DUAL HEAT EXCHANGER"
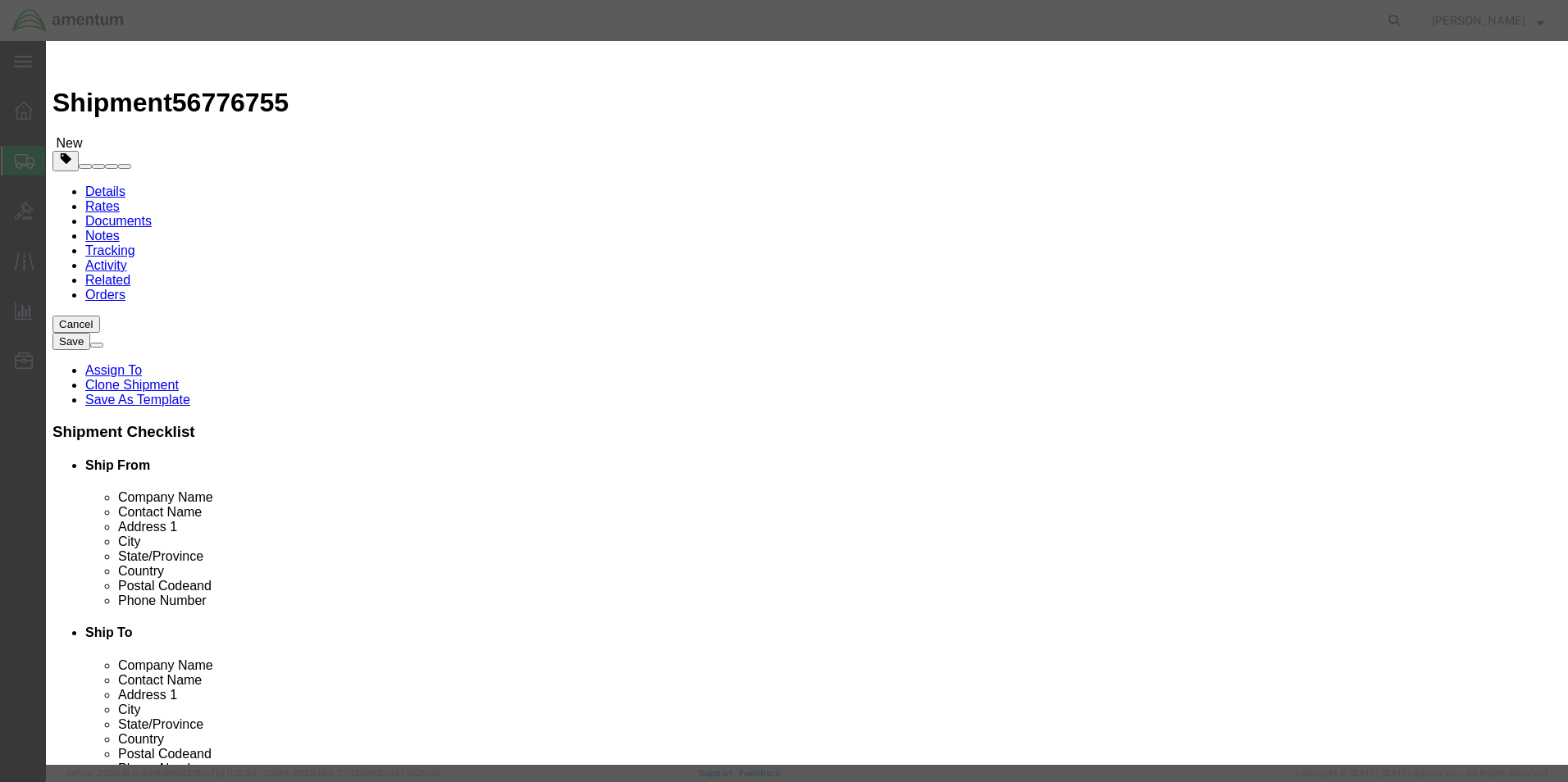
click button "Save & Close"
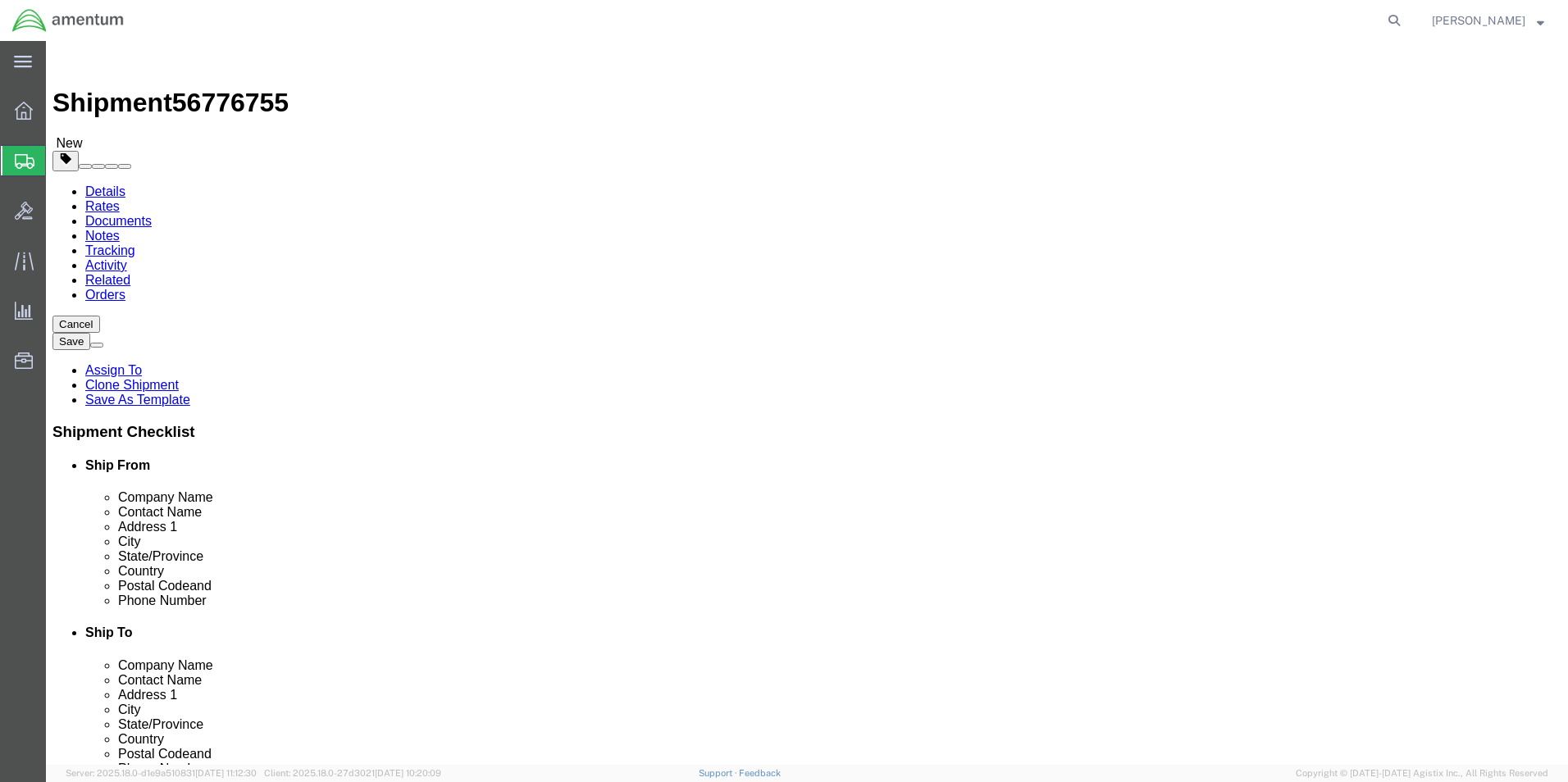
click button "Rate Shipment"
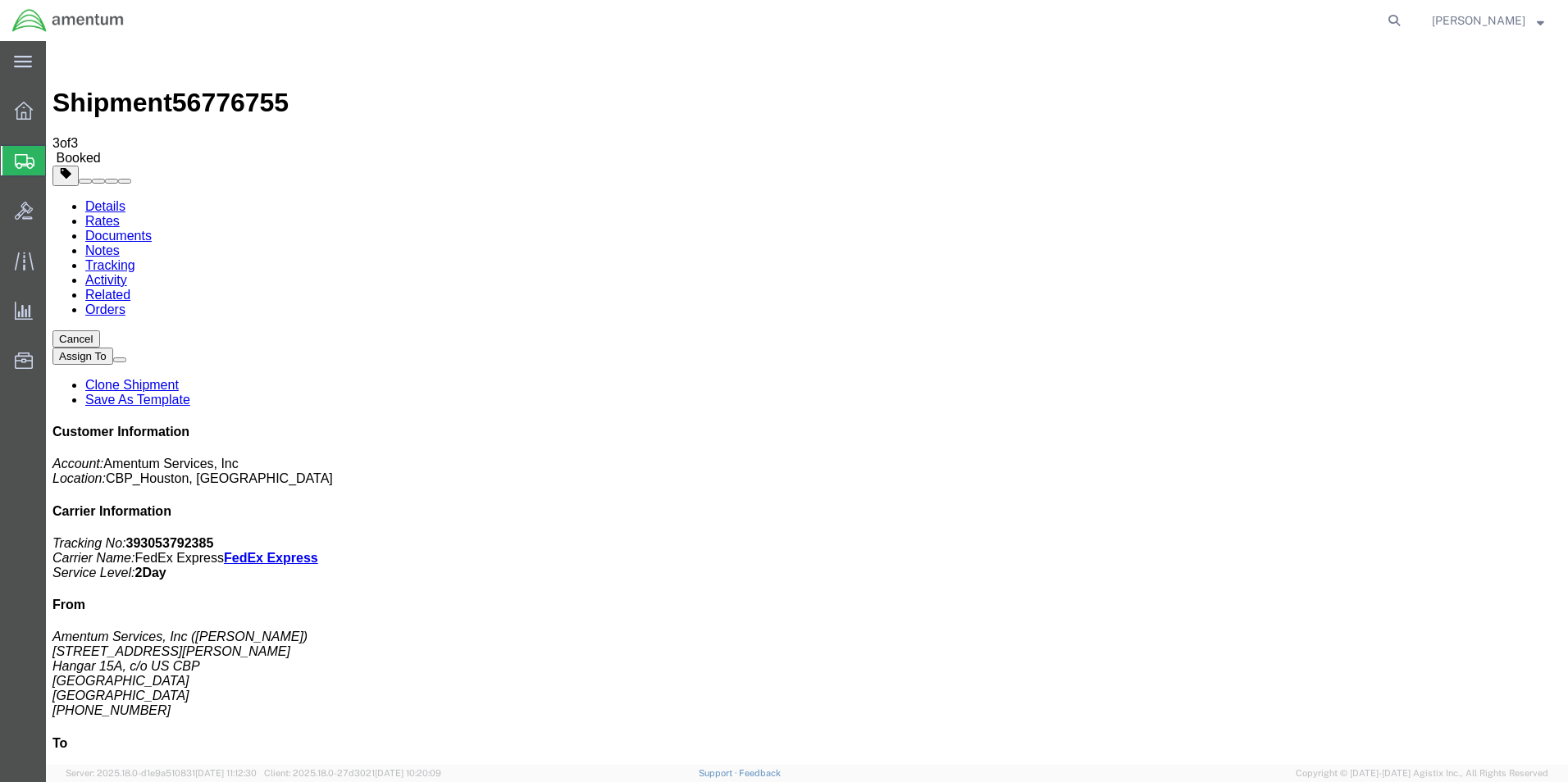
checkbox input "true"
click at [0, 0] on span "Create Shipment" at bounding box center [0, 0] width 0 height 0
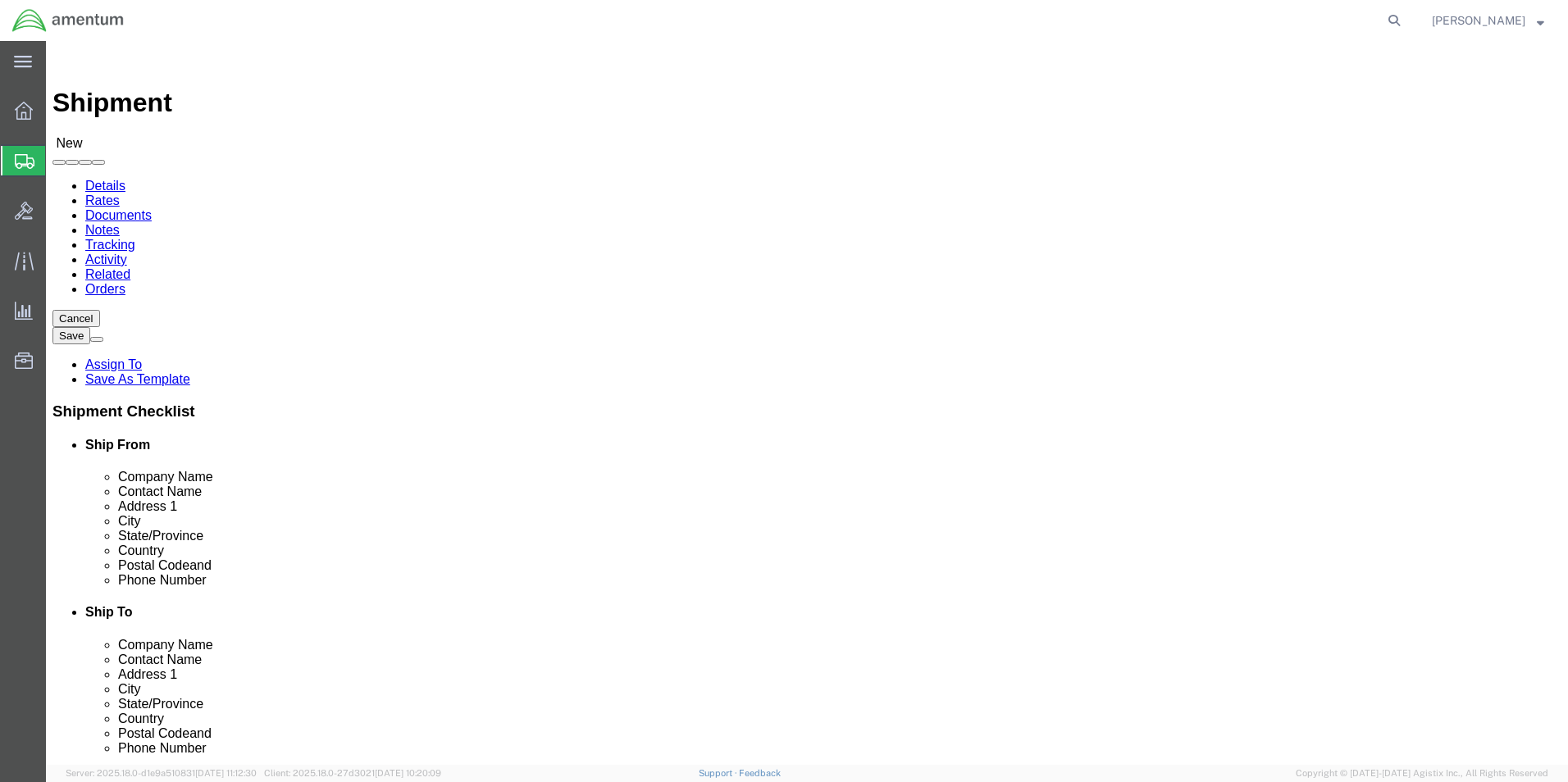
type input "EHO"
select select "49929"
select select "[GEOGRAPHIC_DATA]"
click input "text"
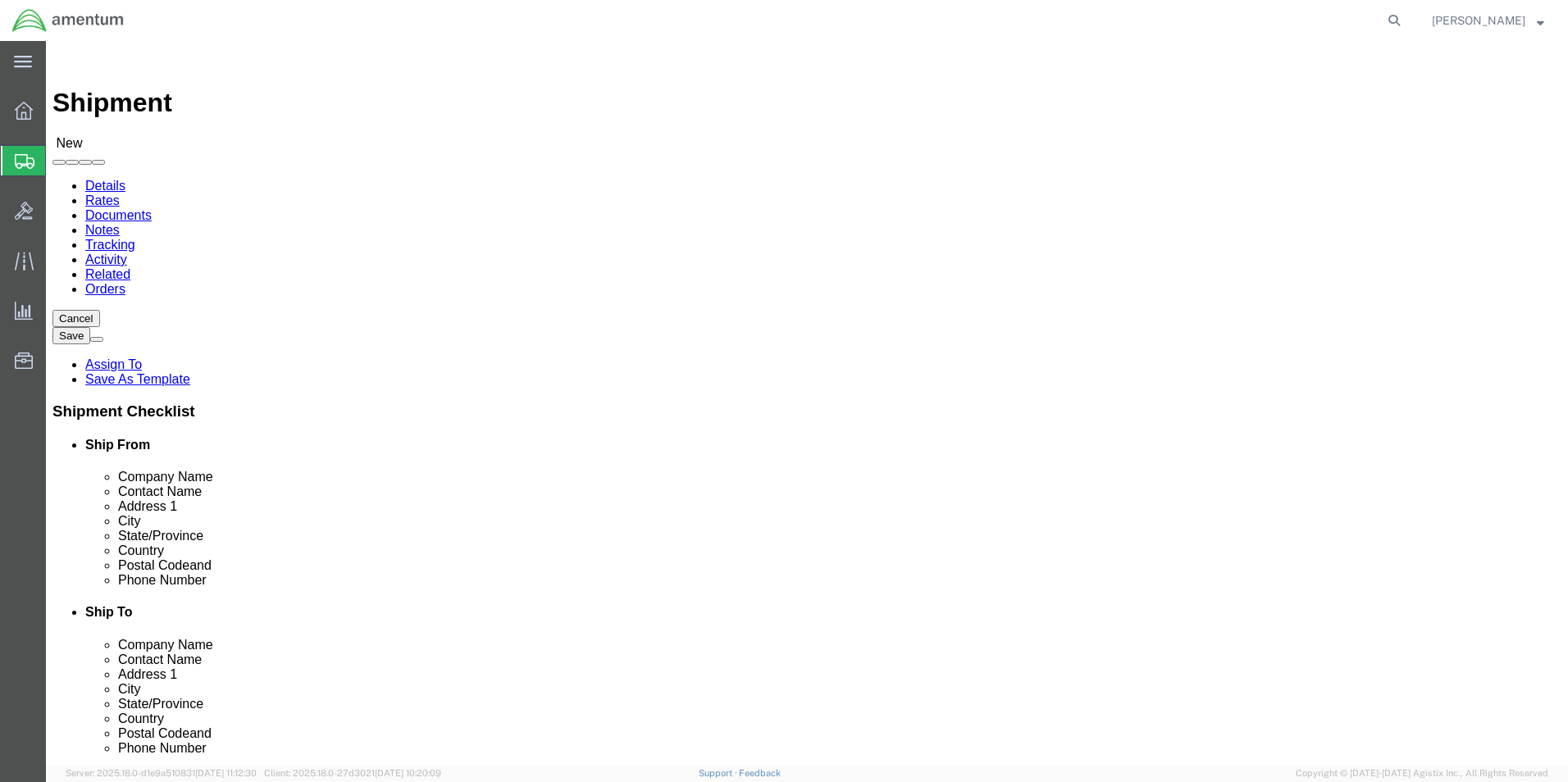
click input "text"
type input "[PERSON_NAME][EMAIL_ADDRESS][PERSON_NAME][DOMAIN_NAME]"
click input "checkbox"
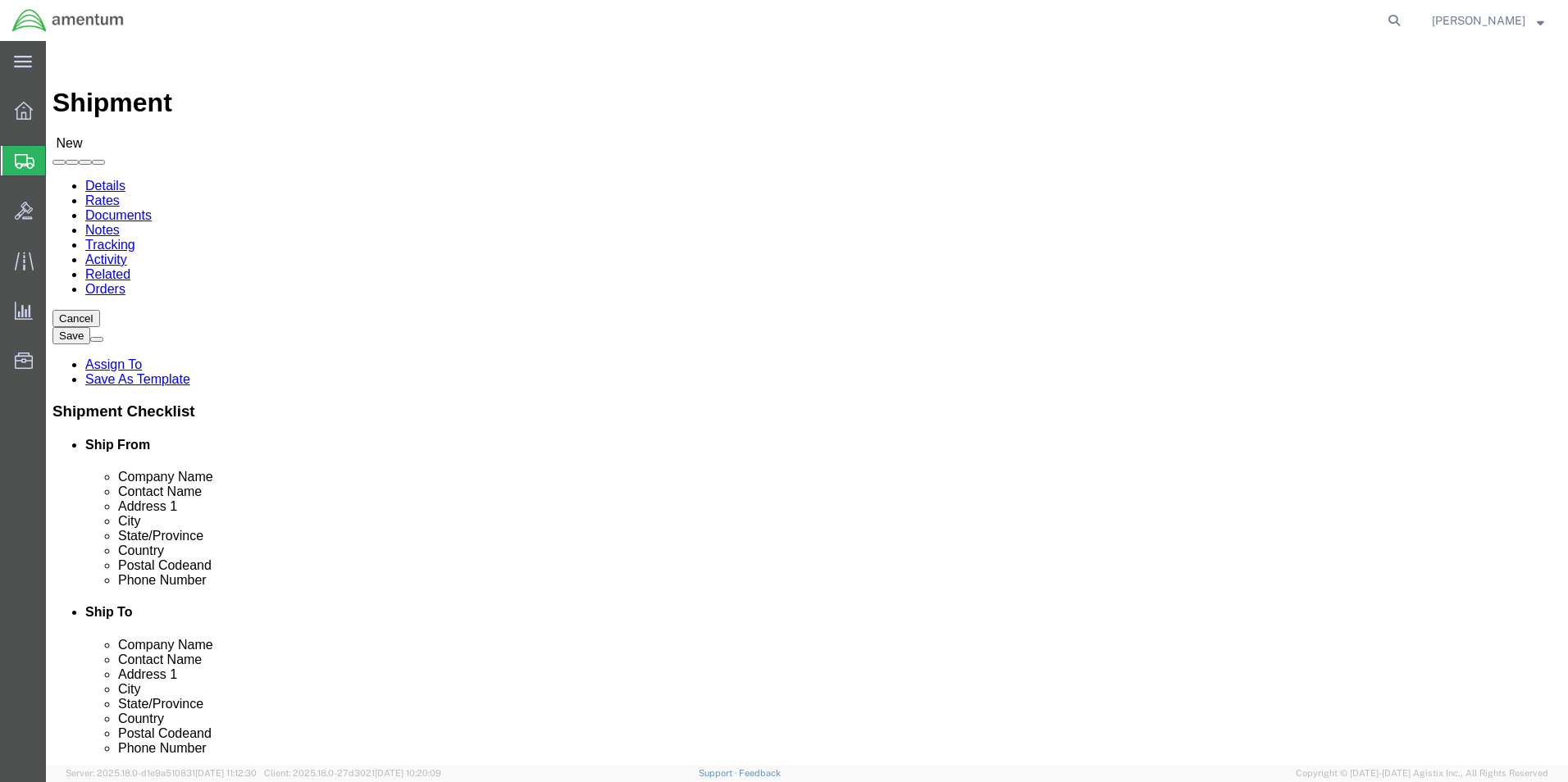
checkbox input "false"
click input "text"
type input "AIR"
click p "- AIRCRAFT PROPELLER SERVICES - ([PERSON_NAME]) [STREET_ADDRESS]"
select select "IL"
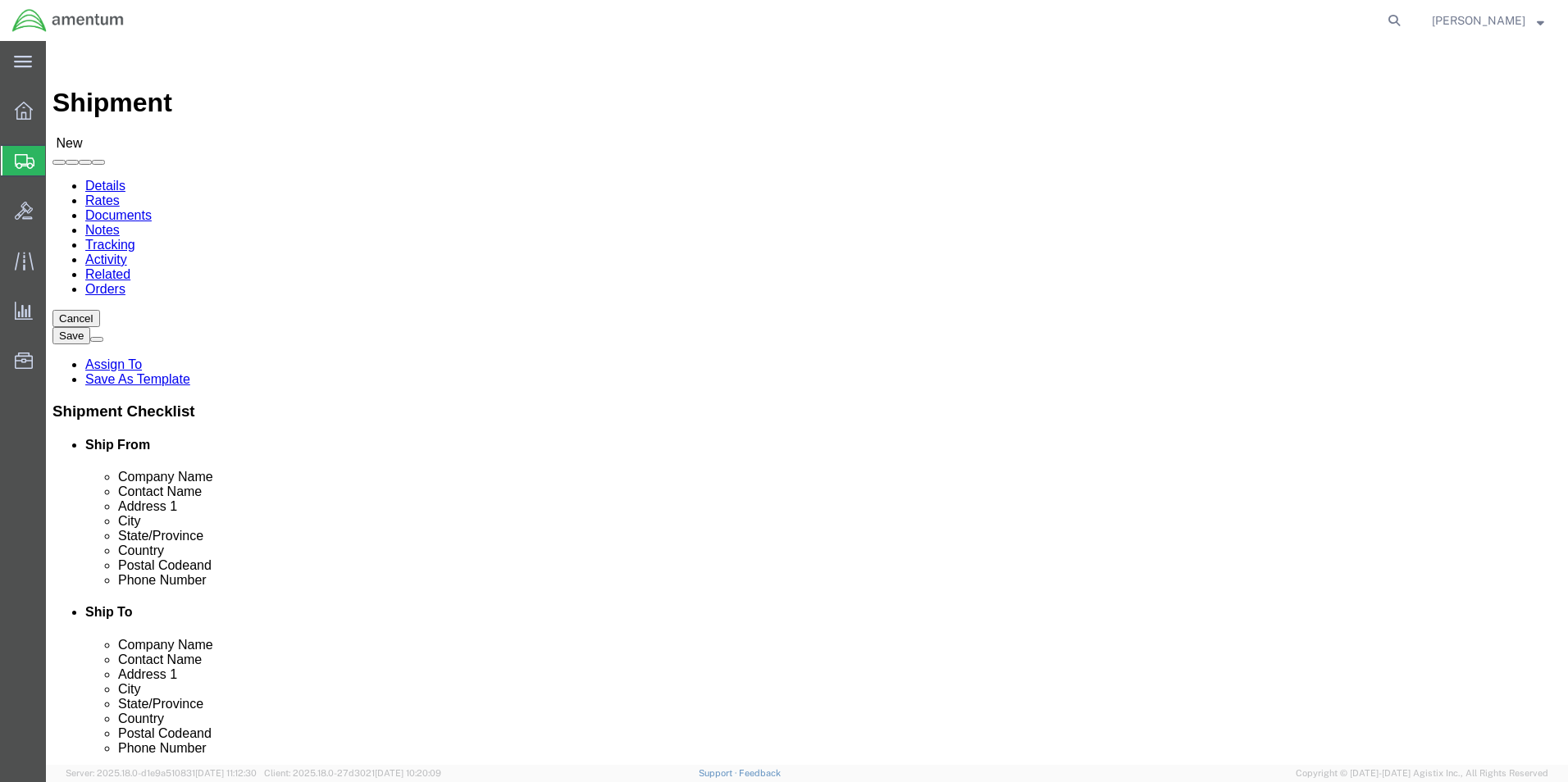
type input "AIRCRAFT PROPELLER SERVICES"
click input "text"
drag, startPoint x: 861, startPoint y: 561, endPoint x: 863, endPoint y: 551, distance: 10.2
click input "text"
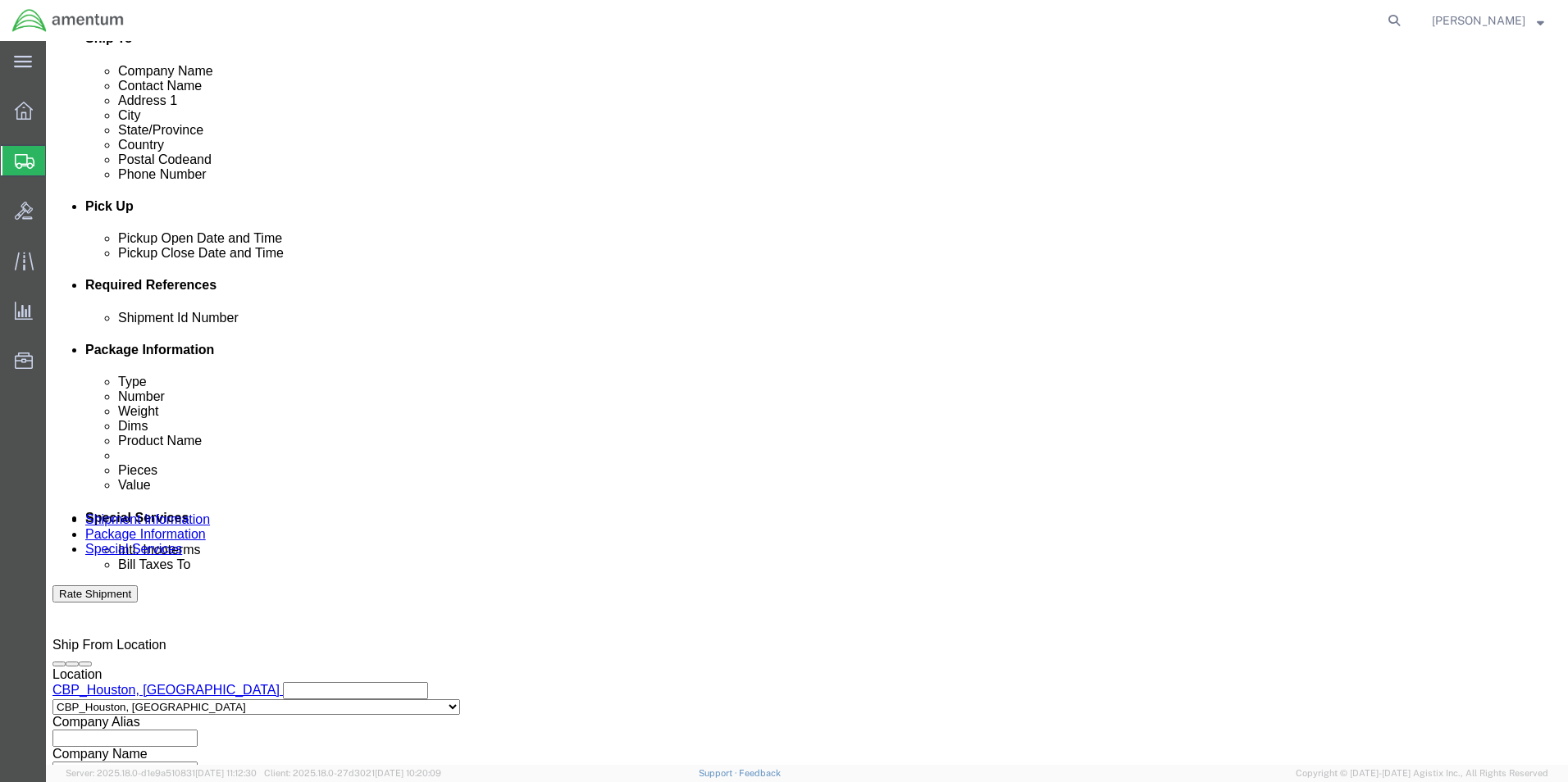
type input "[PHONE_NUMBER]"
click div "[DATE] 9:00 AM"
type input "10:00 AM"
drag, startPoint x: 234, startPoint y: 580, endPoint x: 243, endPoint y: 581, distance: 9.1
click button "Apply"
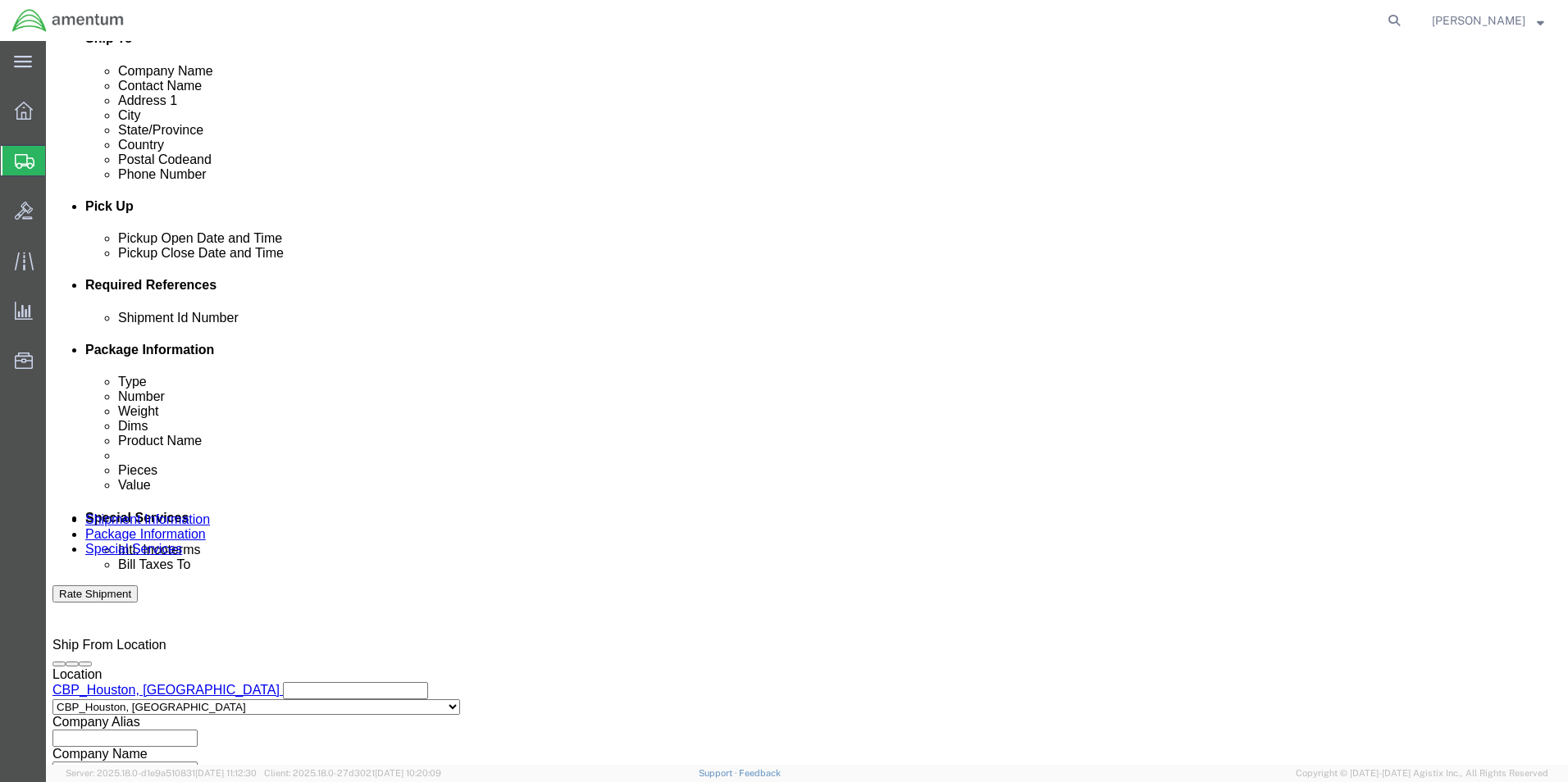
click button "Add reference"
click input "text"
type input "[DATE]"
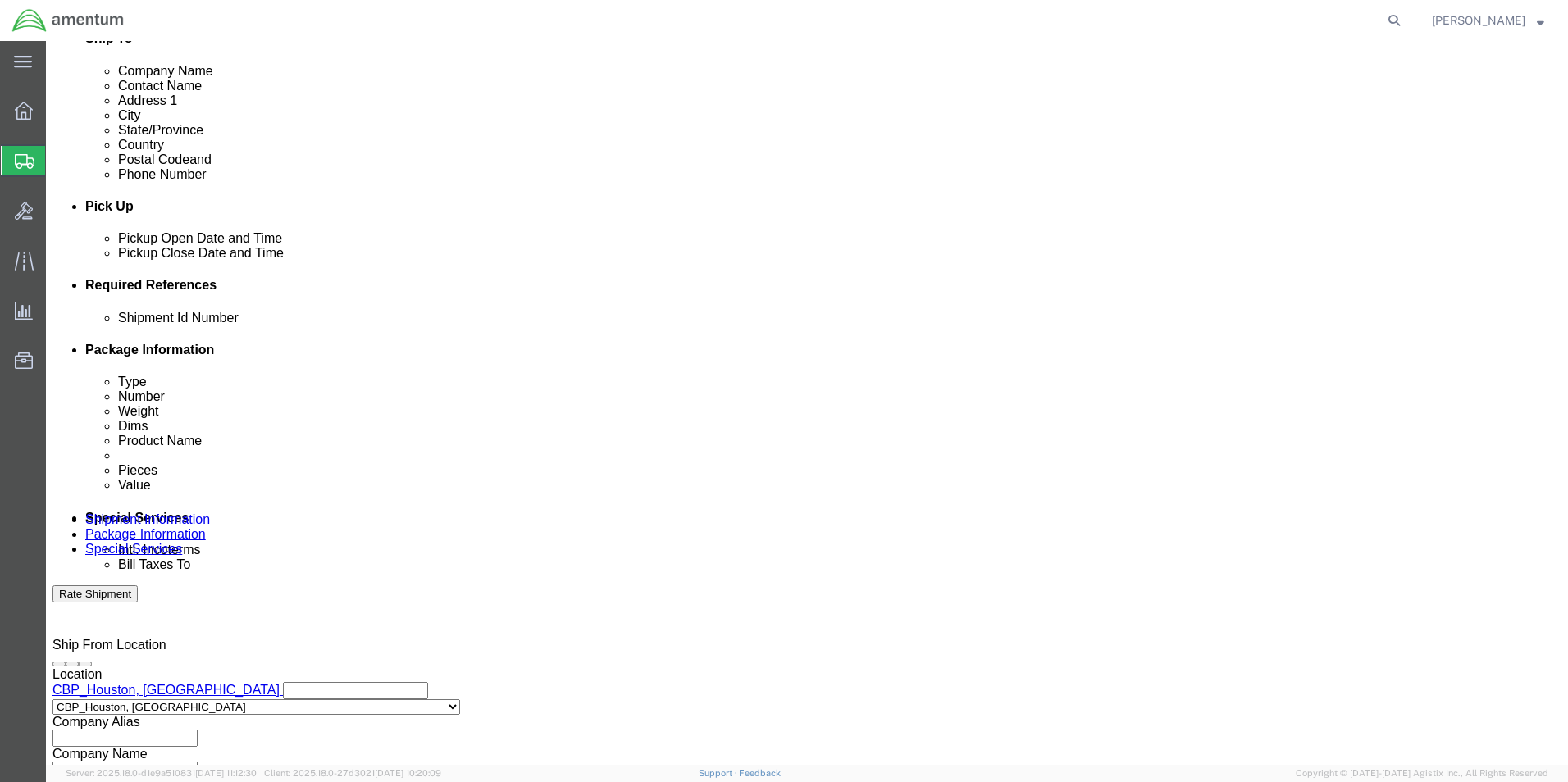
click select "Select Account Type Activity ID Airline Appointment Number ASN Batch Request # …"
select select "CUSTREF"
click select "Select Account Type Activity ID Airline Appointment Number ASN Batch Request # …"
drag, startPoint x: 635, startPoint y: 432, endPoint x: 705, endPoint y: 346, distance: 110.9
click input "text"
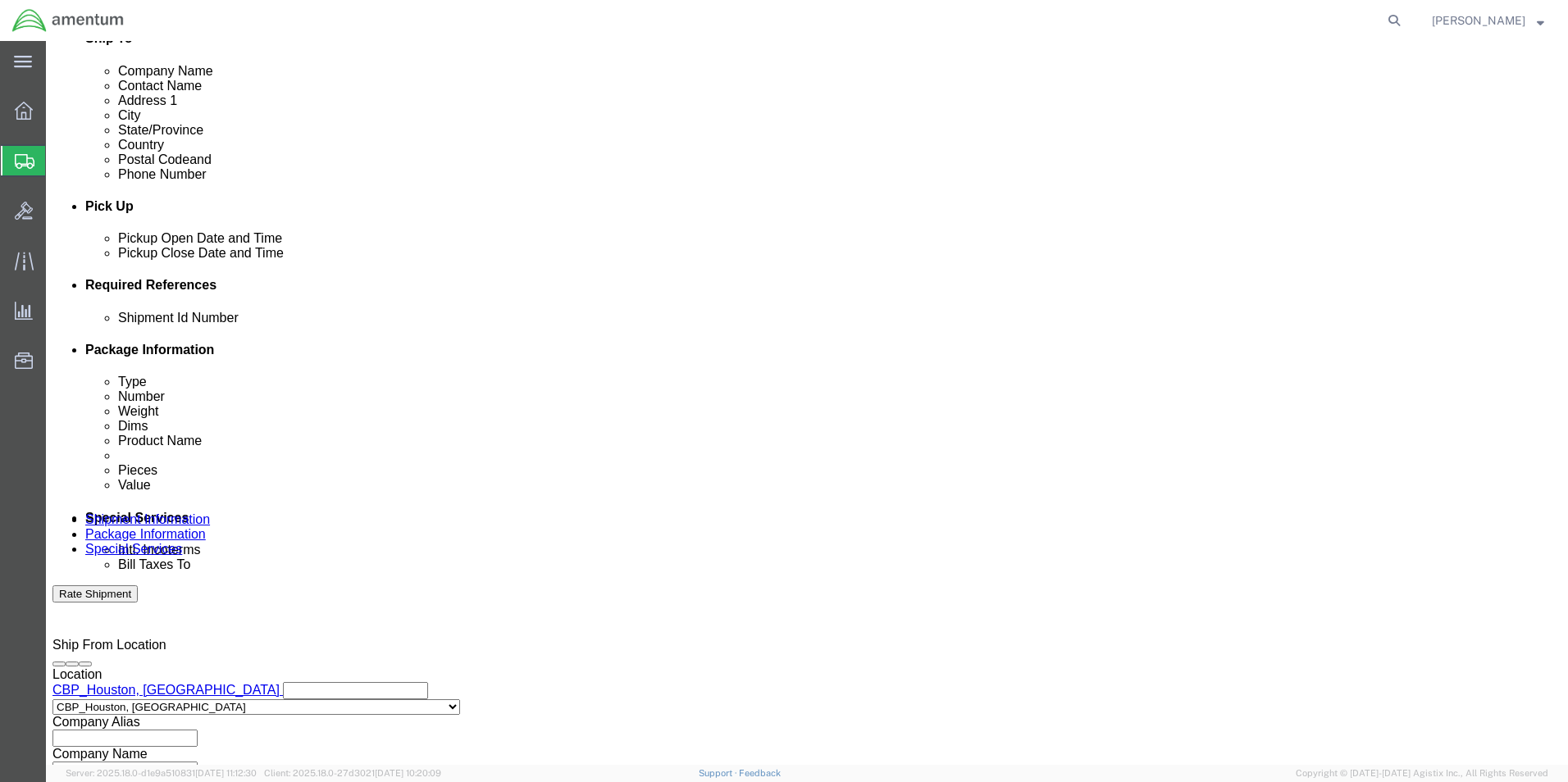
type input "OVERHAUL:CBP0043854"
click select "Select Account Type Activity ID Airline Appointment Number ASN Batch Request # …"
select select "PROJNUM"
click select "Select Account Type Activity ID Airline Appointment Number ASN Batch Request # …"
click input "text"
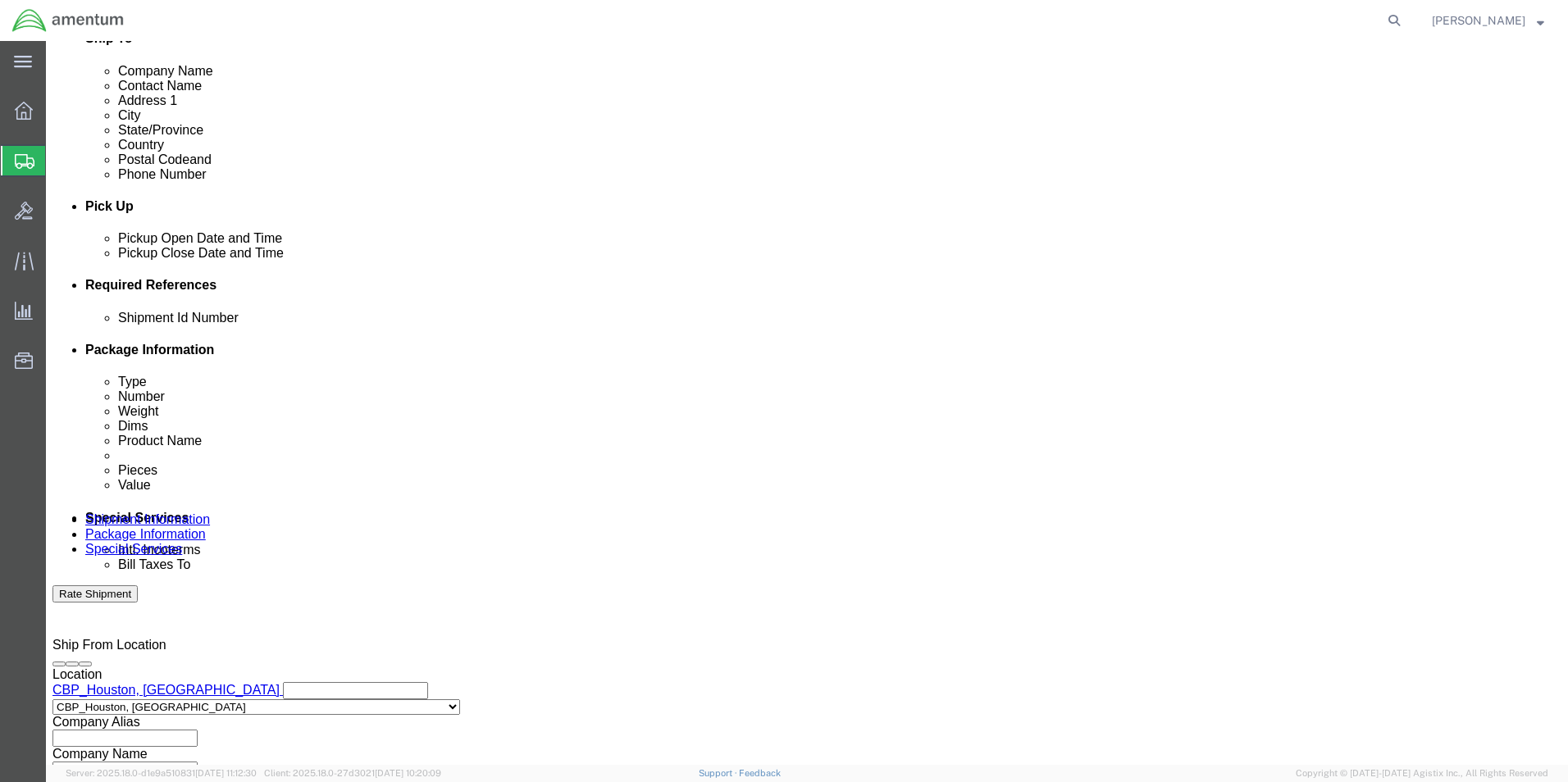
scroll to position [0, 29]
type input "6118.03.03.2219.000.EHO.0000"
click select "Select Account Type Activity ID Airline Appointment Number ASN Batch Request # …"
select select "DEPT"
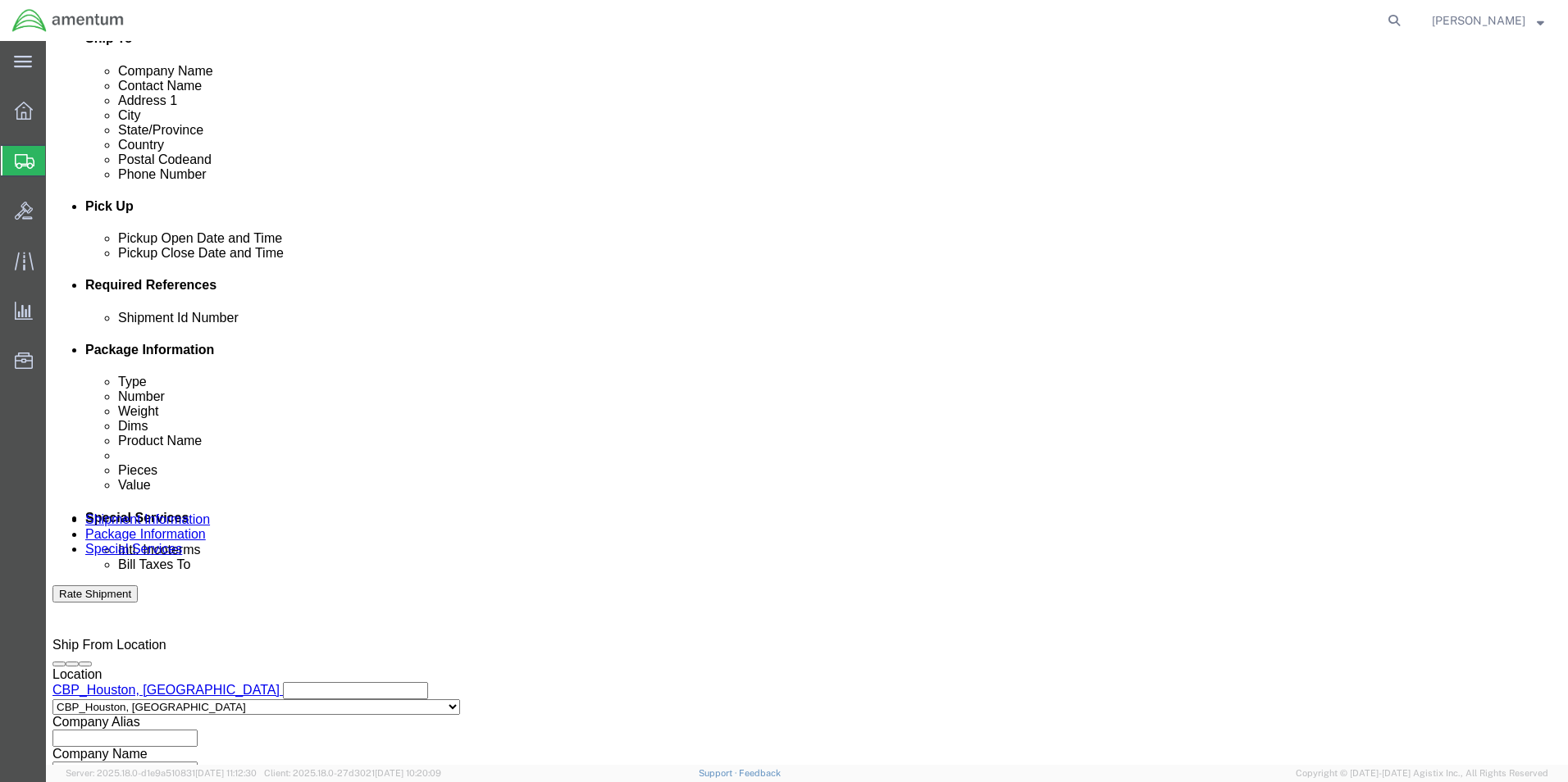
click select "Select Account Type Activity ID Airline Appointment Number ASN Batch Request # …"
click input "text"
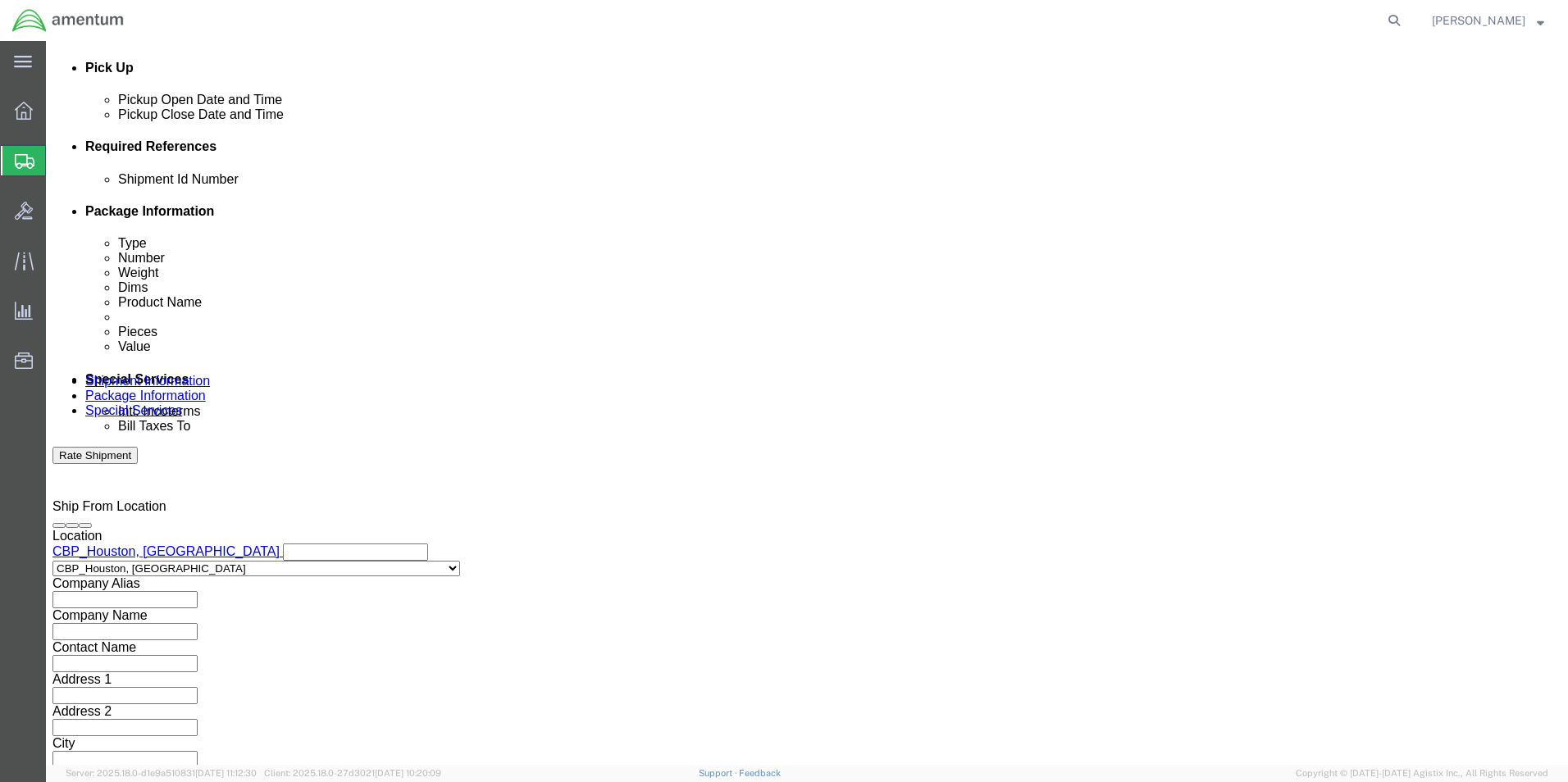
scroll to position [715, 0]
type input "CBP"
click button "Continue"
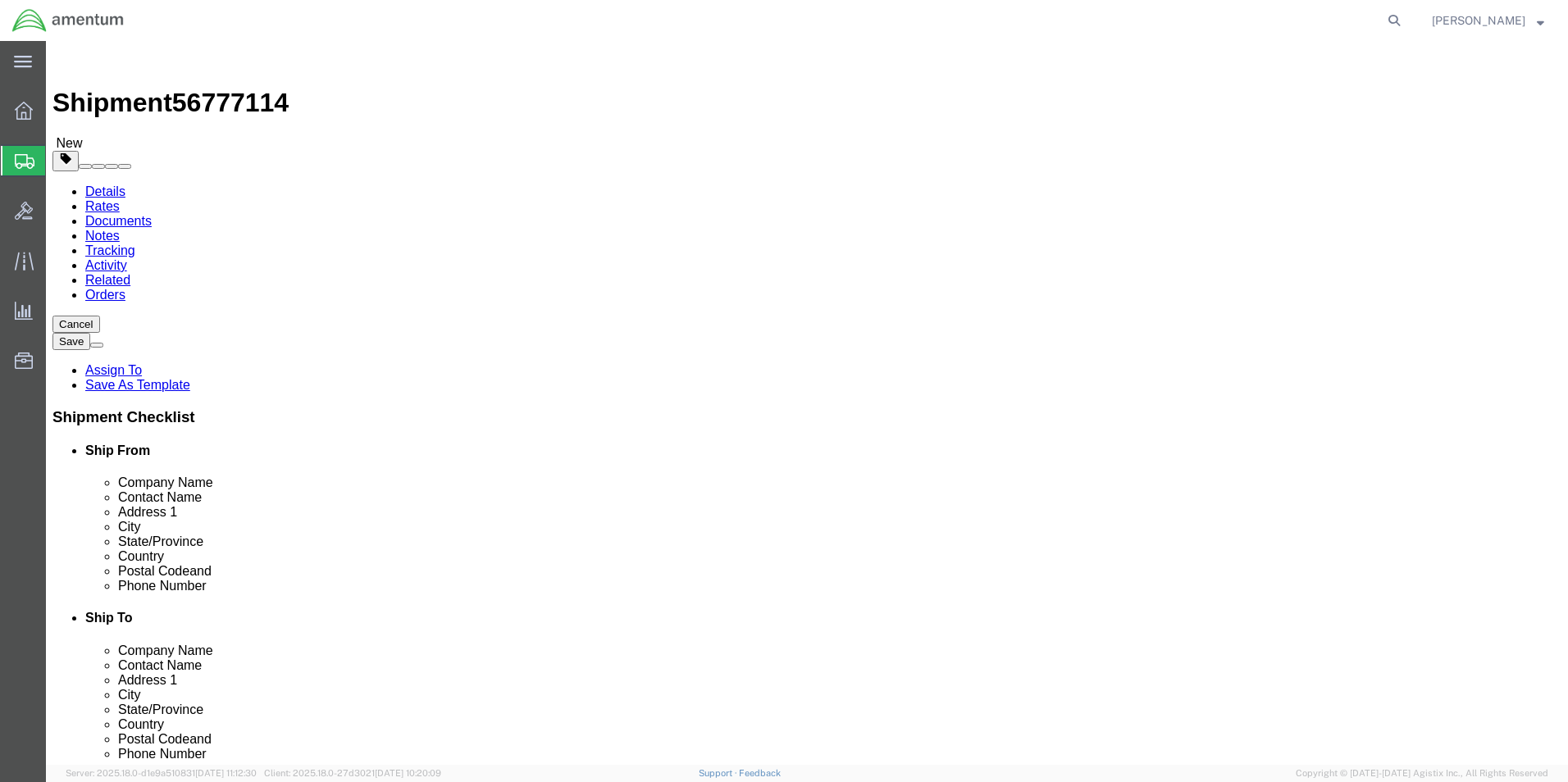
click select "Select BCK Boxes Bale(s) Basket(s) Bolt(s) Bottle(s) Buckets Bulk Bundle(s) Can…"
select select "CRAT"
click select "Select BCK Boxes Bale(s) Basket(s) Bolt(s) Bottle(s) Buckets Bulk Bundle(s) Can…"
click div "Package Content # 1 1 x Crate(s) Package Type Select BCK Boxes Bale(s) Basket(s…"
click input "text"
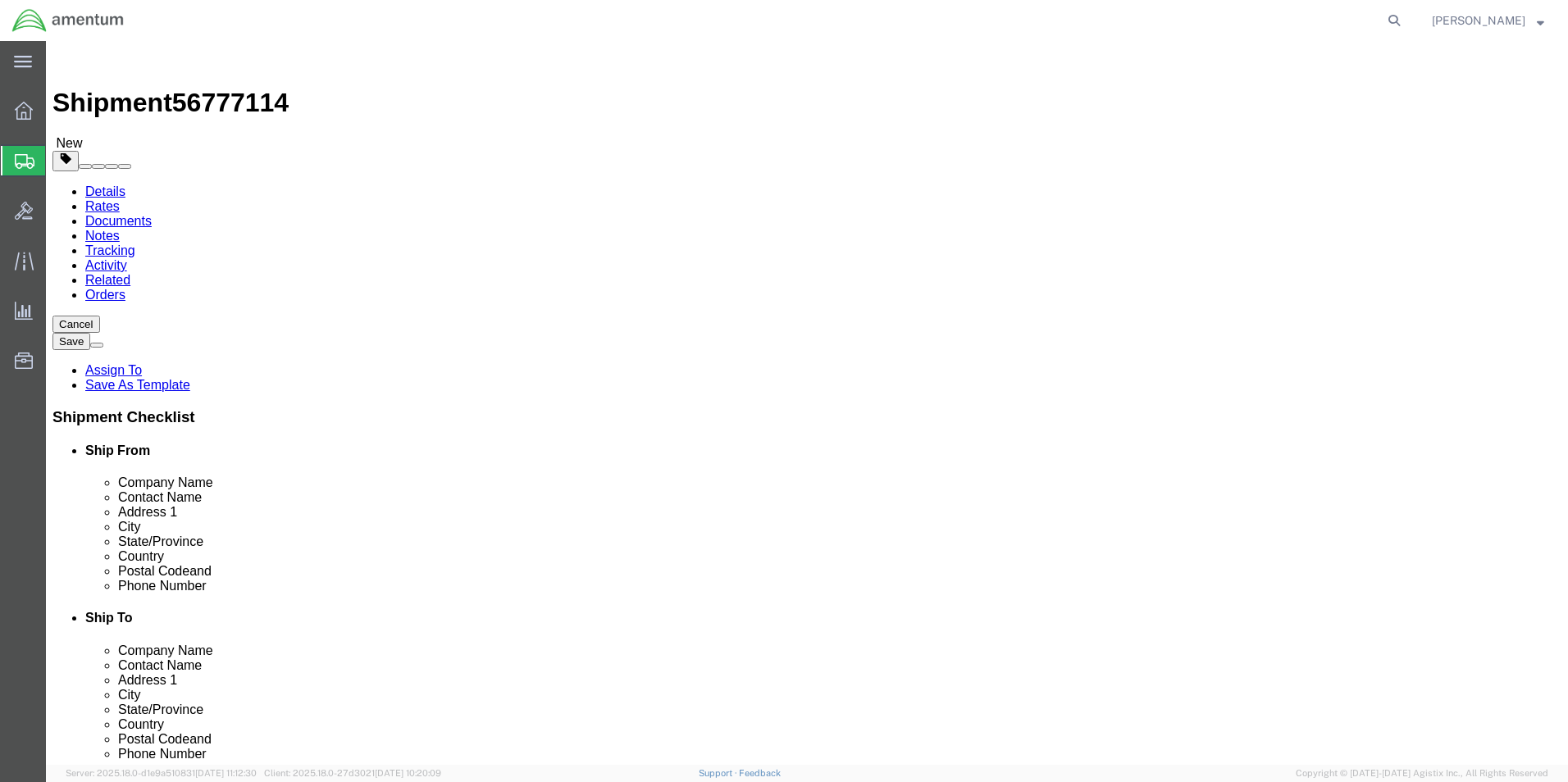
type input "80"
type input "23"
type input "22"
click input "0.00"
type input "170.00"
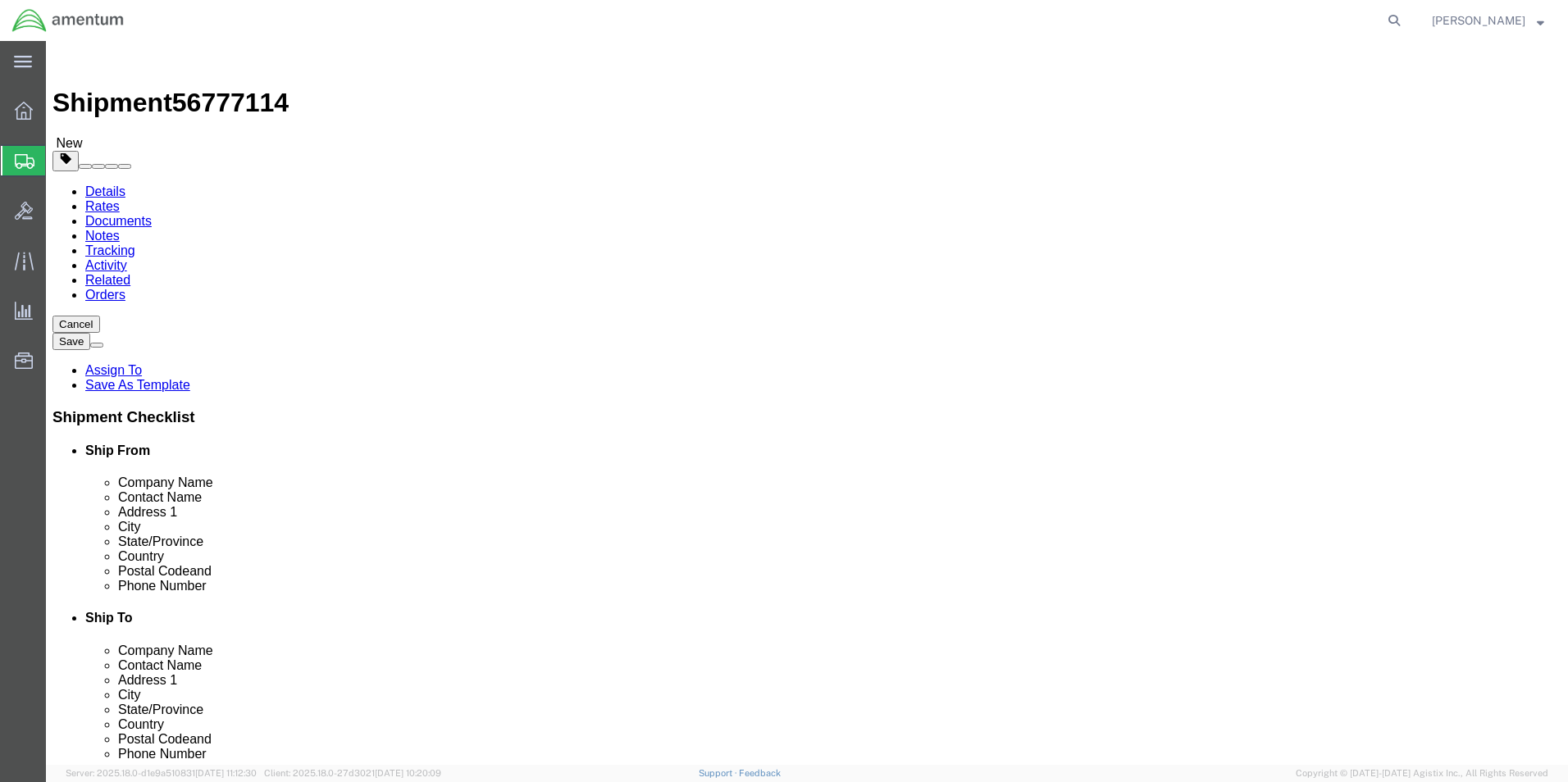
click link "Add Content"
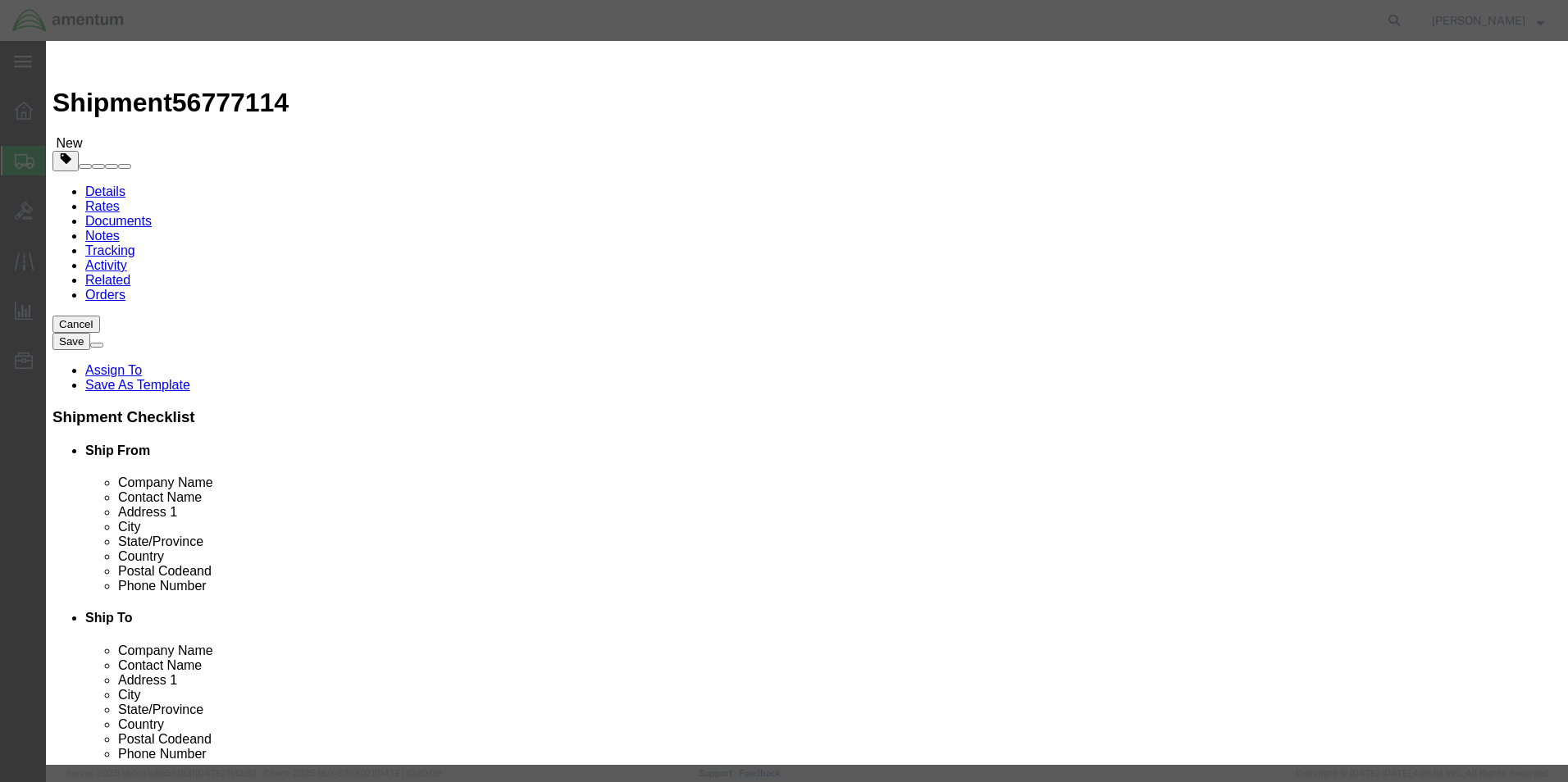
click input "text"
type input "A/C BLADE"
type input "1"
type input "200000.00"
click select "Select 50 55 60 65 70 85 92.5 100 125 175 250 300 400"
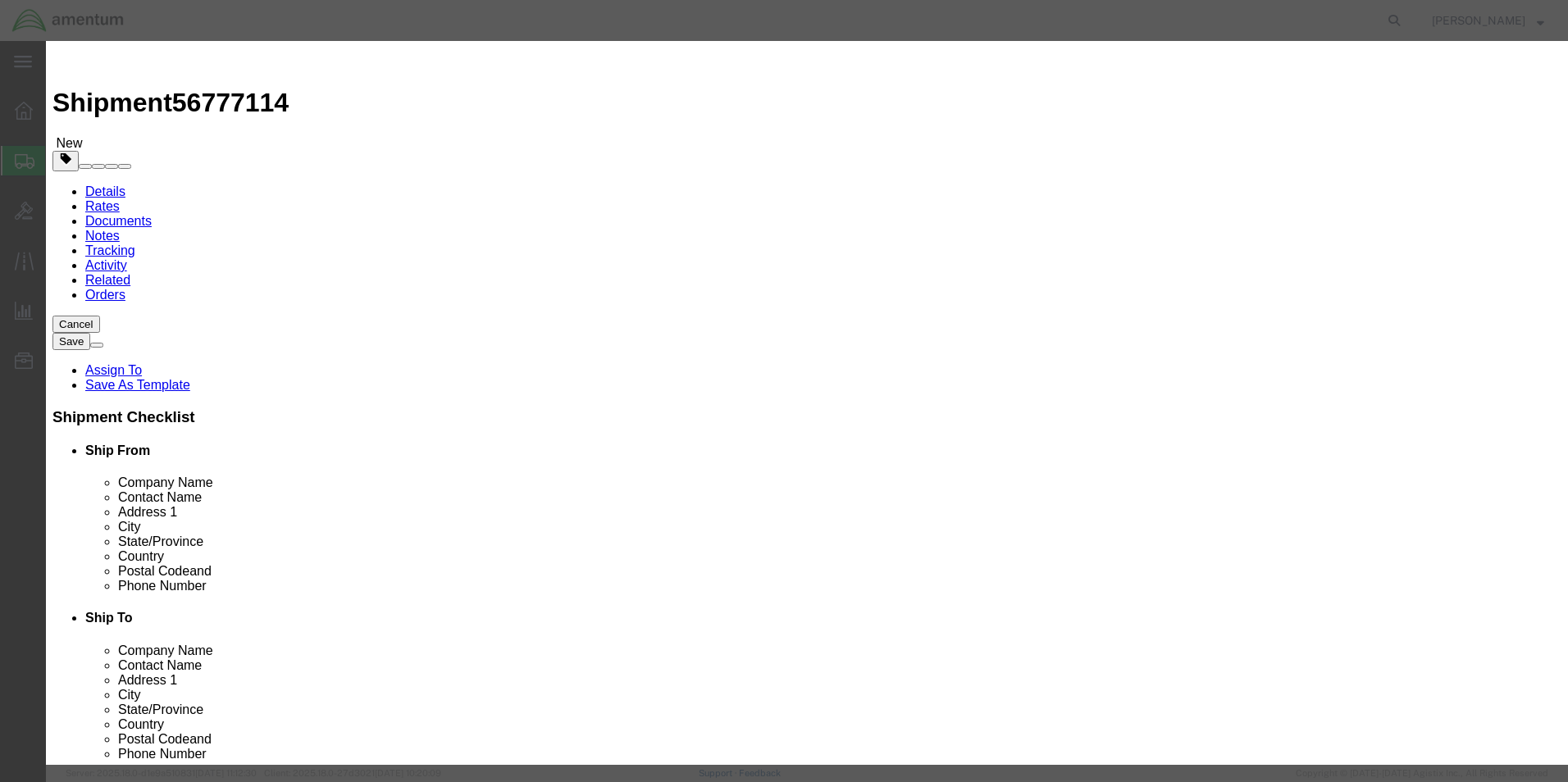
select select "125"
click select "Select 50 55 60 65 70 85 92.5 100 125 175 250 300 400"
click button "Save & Close"
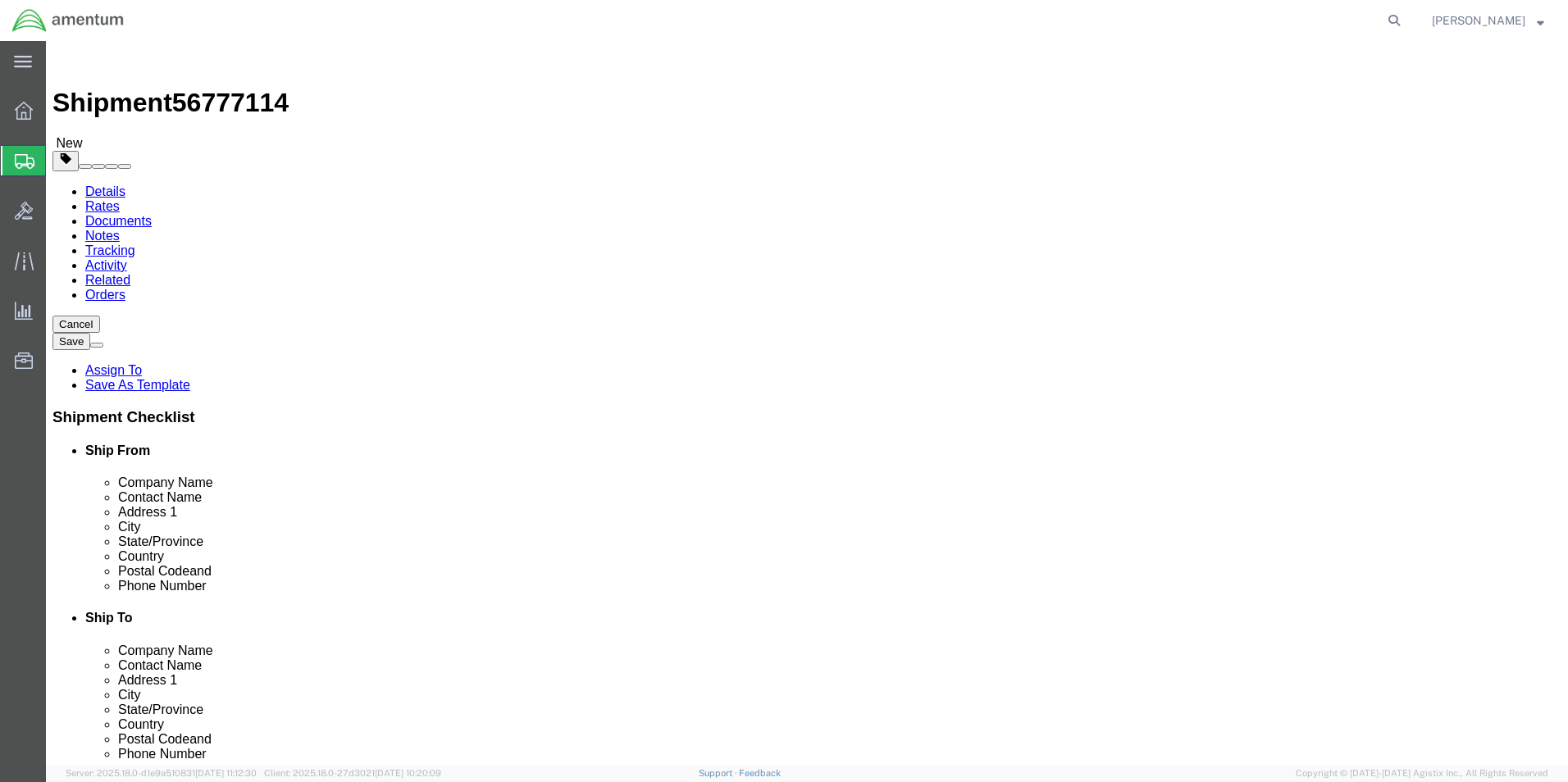
click button "Rate Shipment"
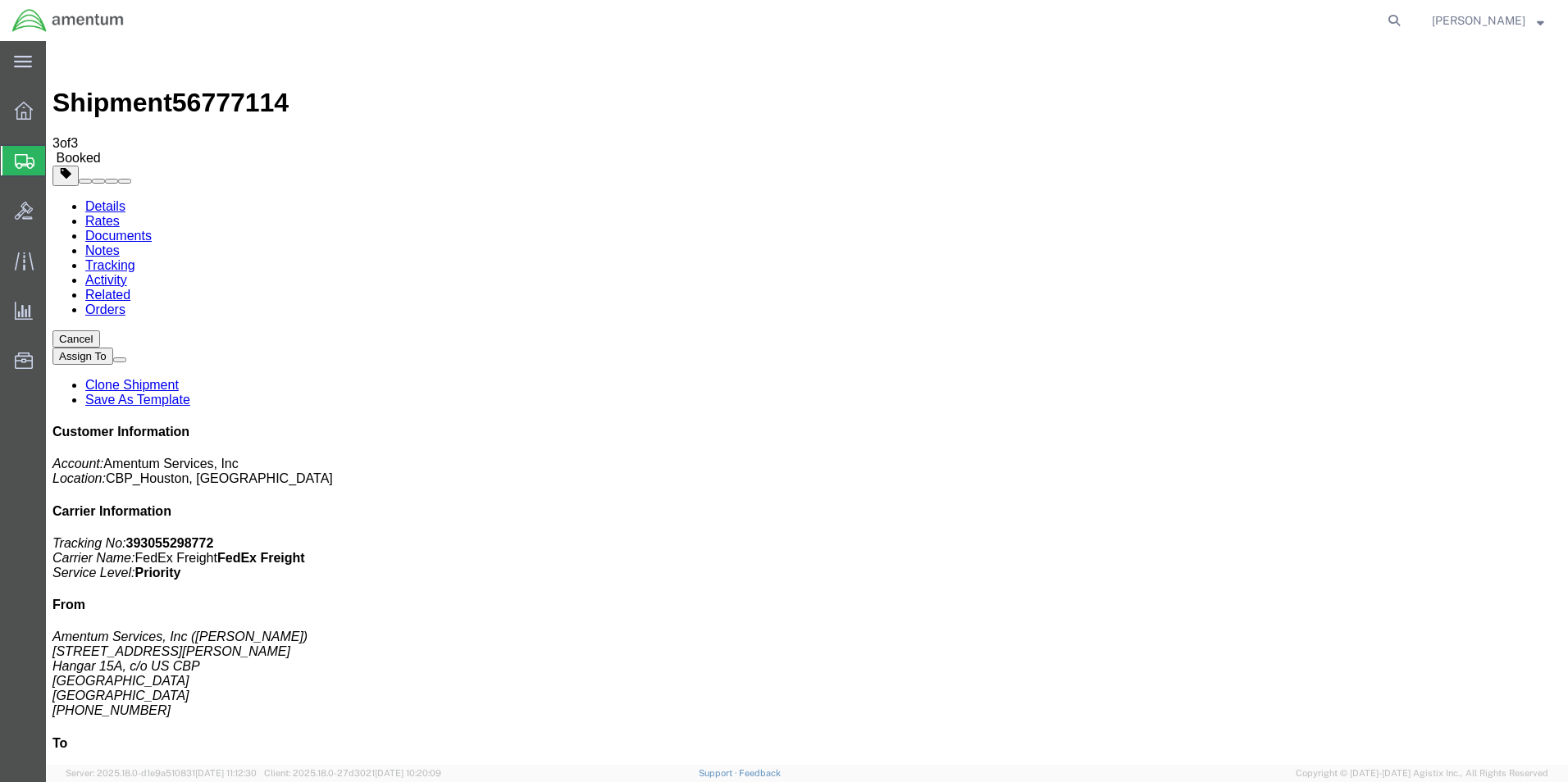
select select "3"
drag, startPoint x: 67, startPoint y: 259, endPoint x: 309, endPoint y: 246, distance: 242.3
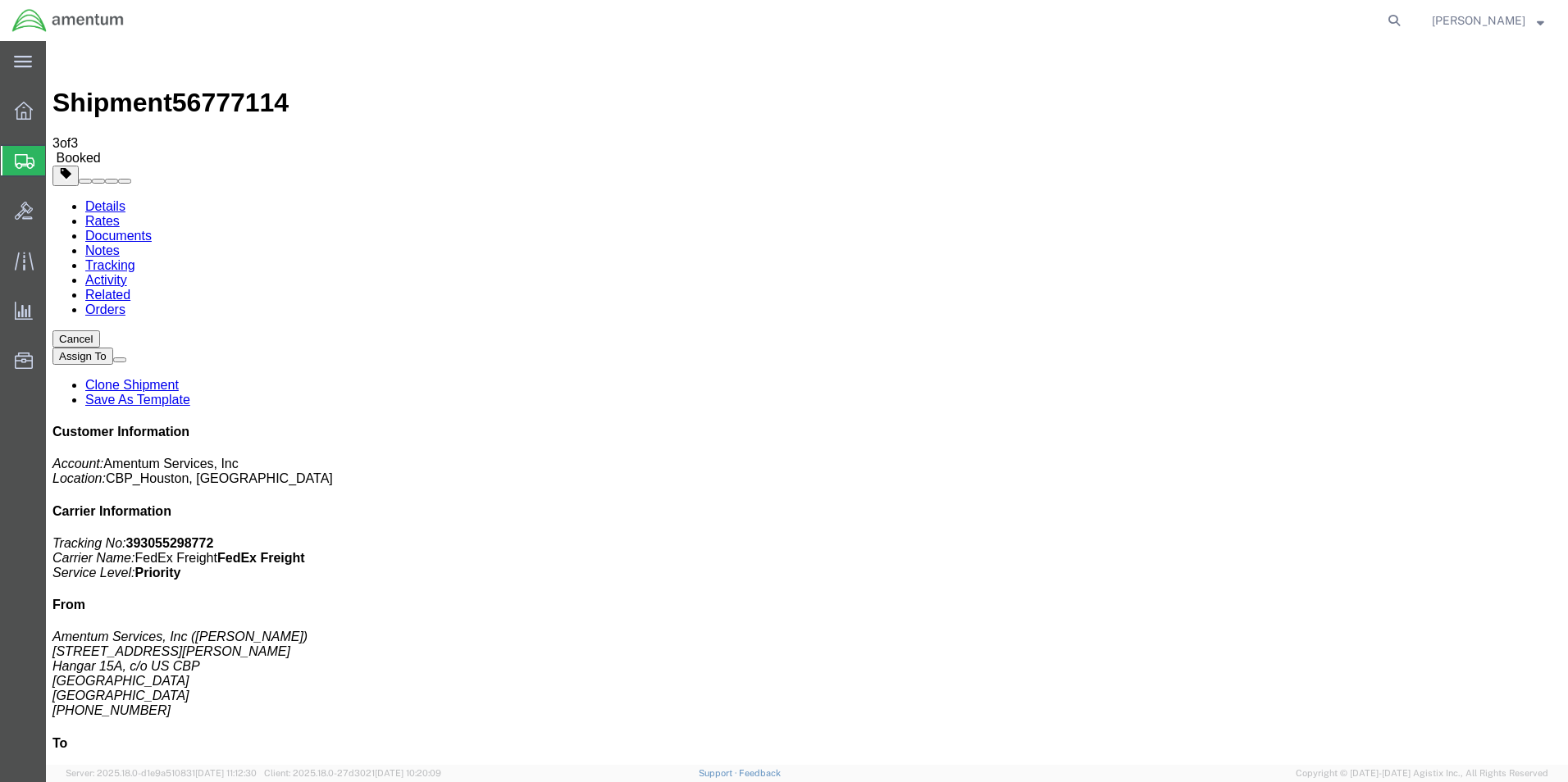
checkbox input "true"
click at [101, 199] on link "Details" at bounding box center [106, 206] width 41 height 14
click link "Schedule pickup request"
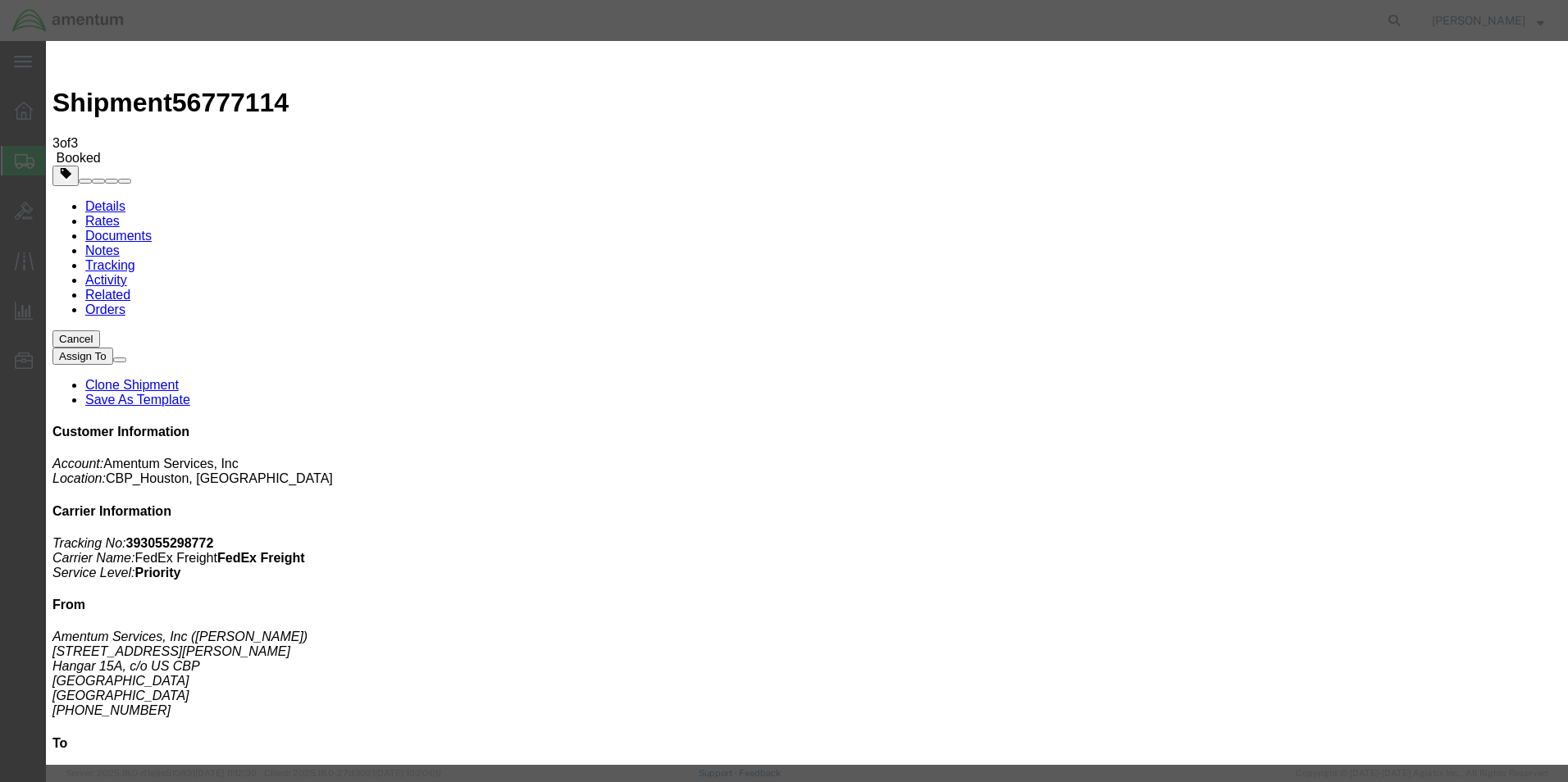
click button "Close"
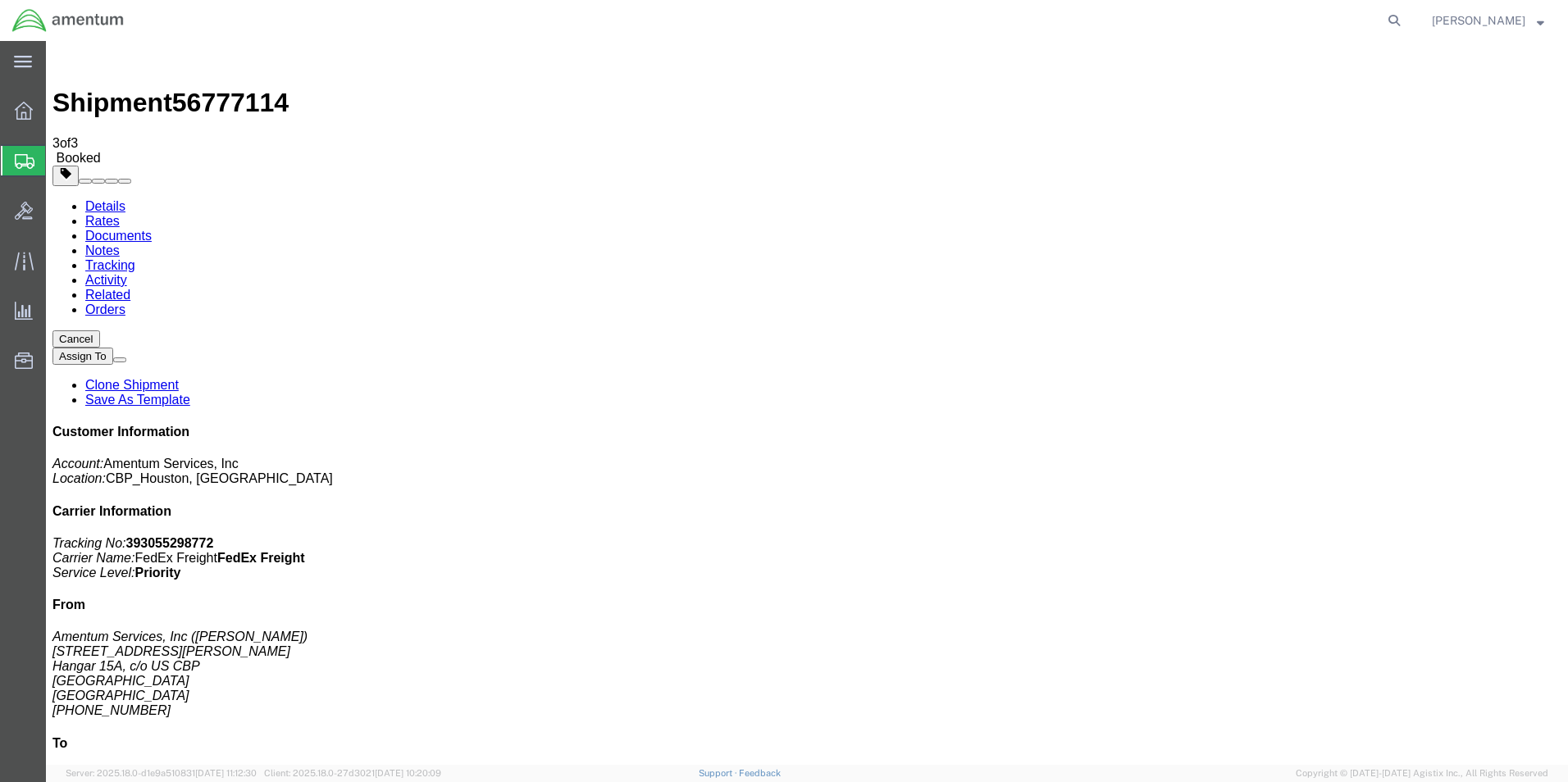
click button "button"
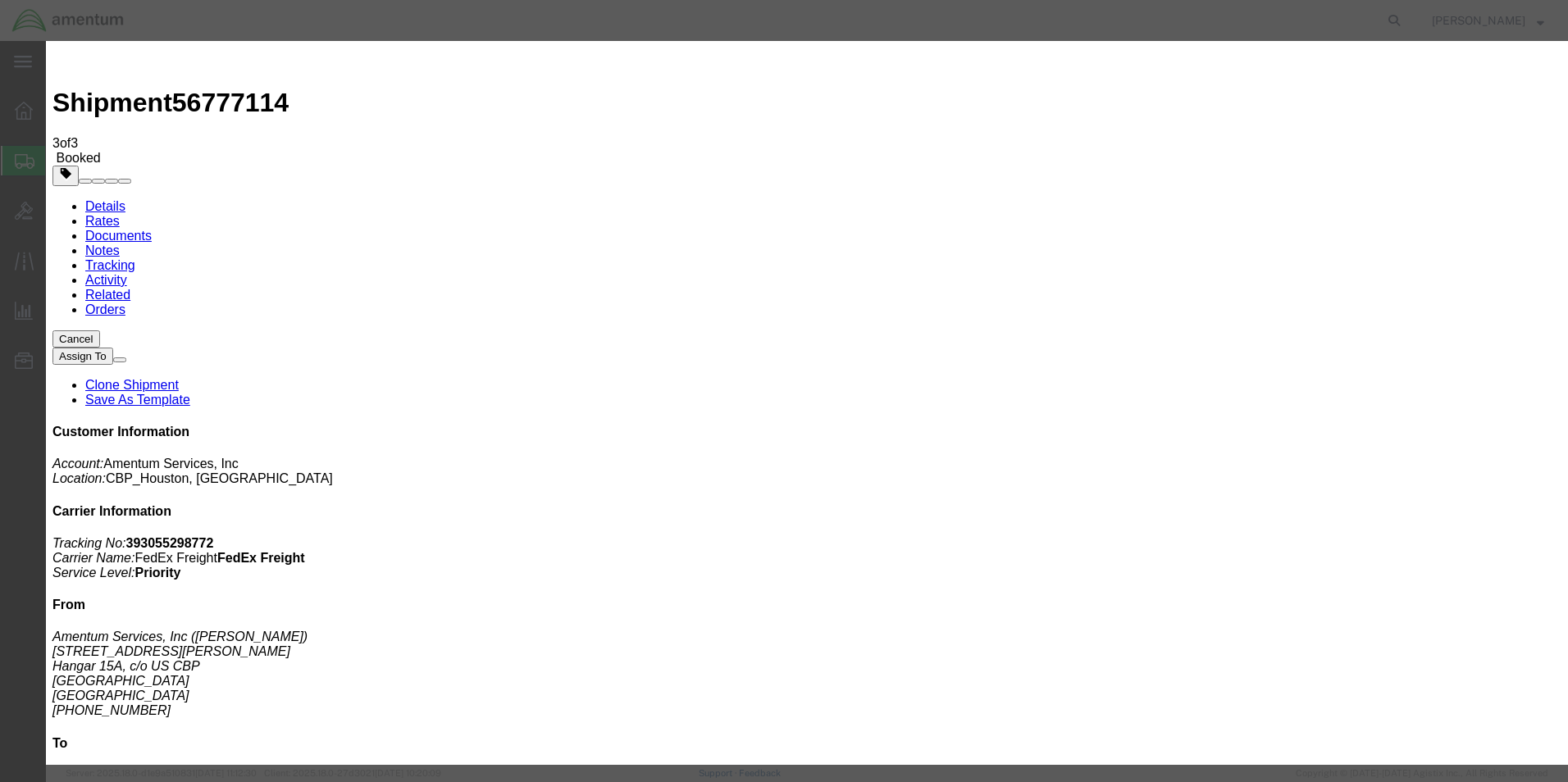
click div "[DATE] 11:00 AM"
type input "2:00 PM"
click button "Apply"
click button "Save"
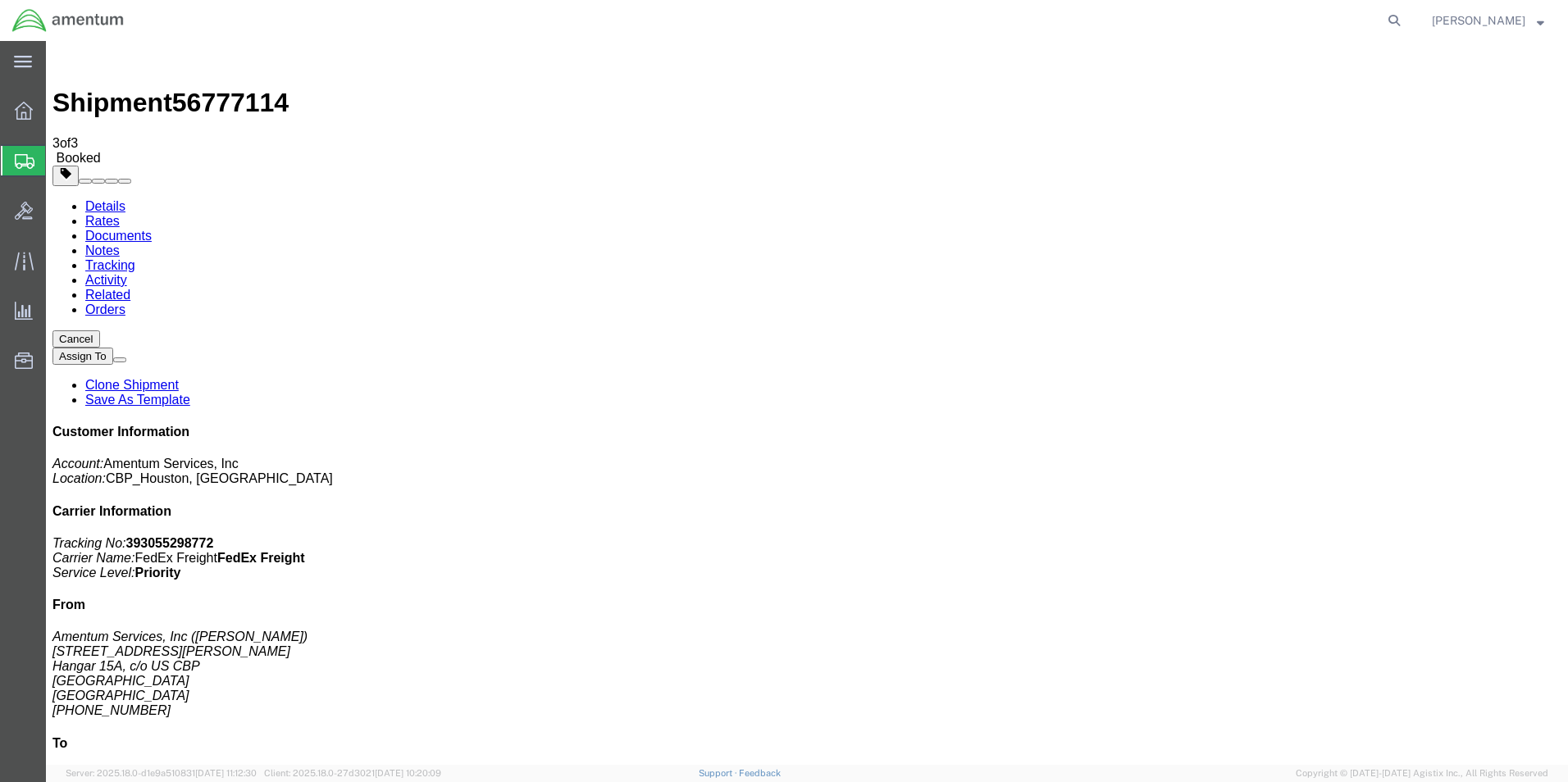
click button "Close"
click link "Schedule pickup request"
